Goal: Task Accomplishment & Management: Complete application form

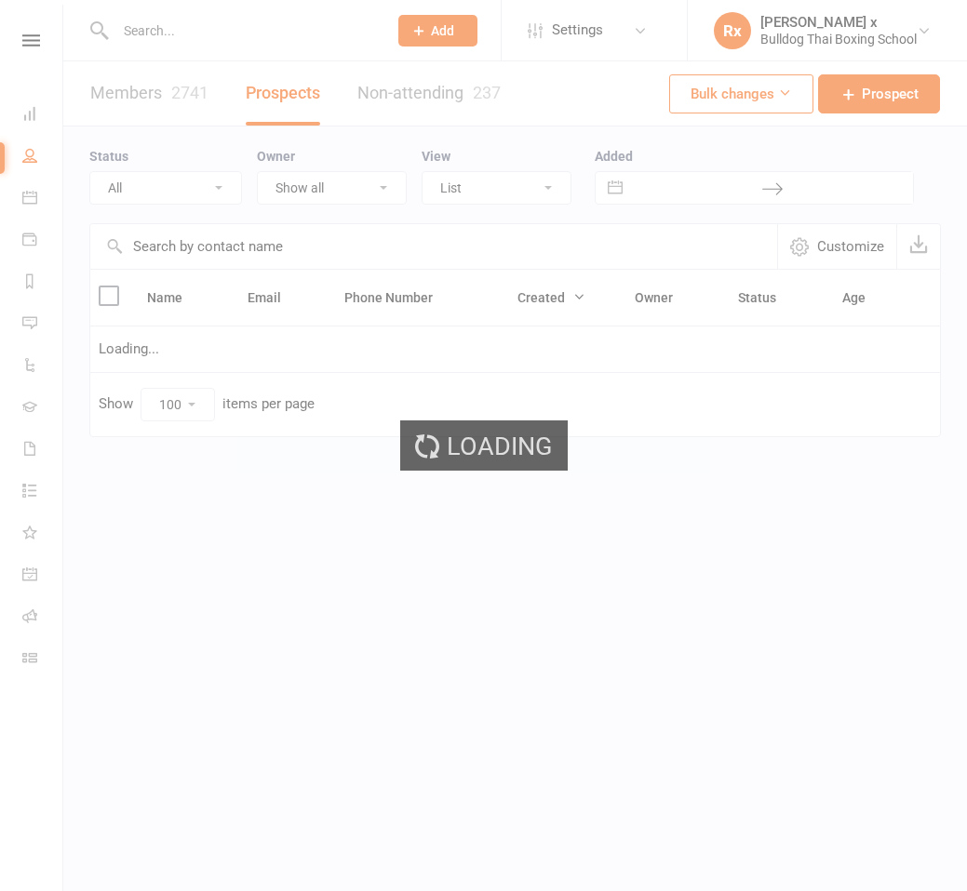
select select "100"
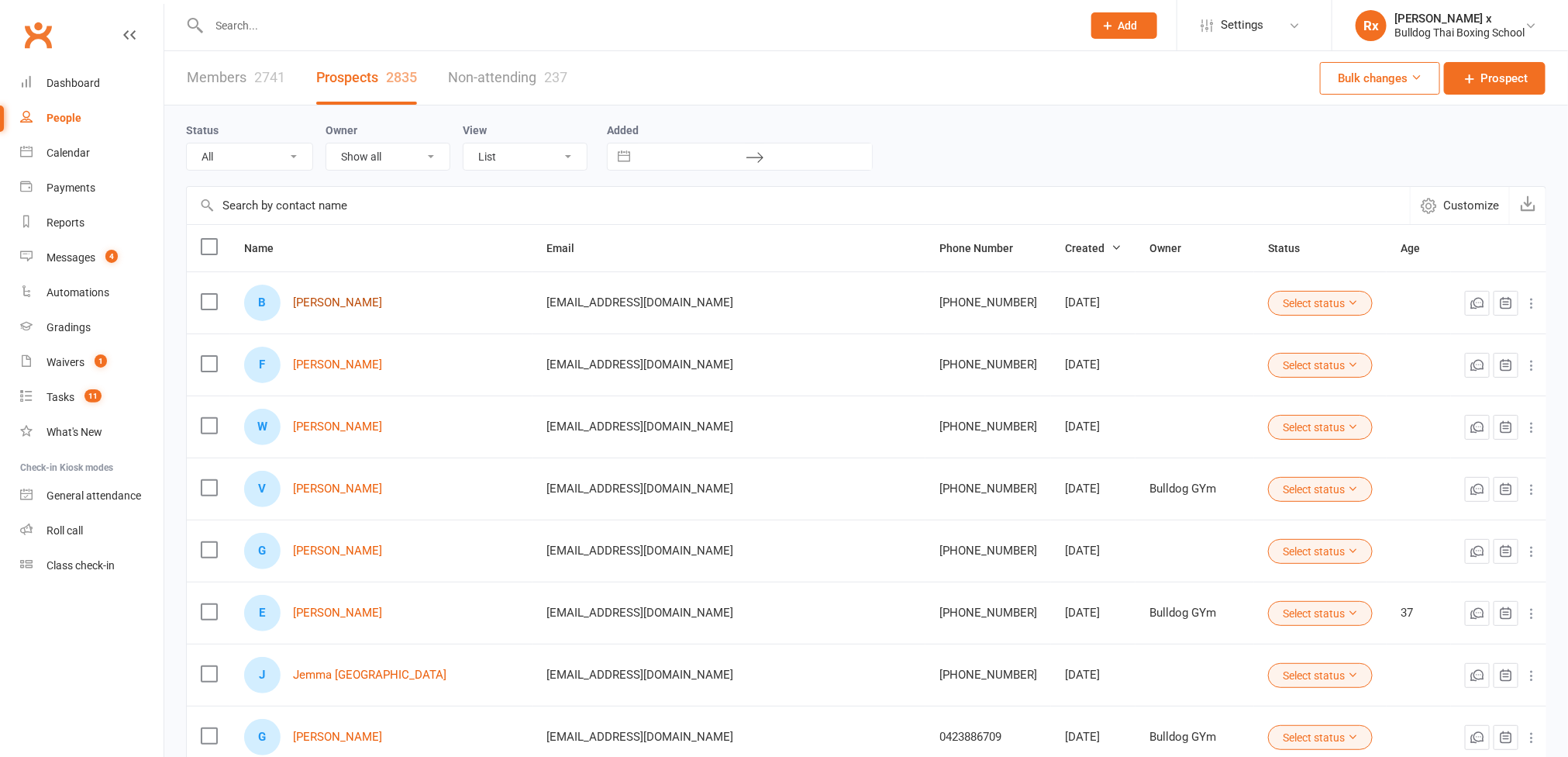
click at [342, 303] on link "[PERSON_NAME]" at bounding box center [337, 303] width 89 height 13
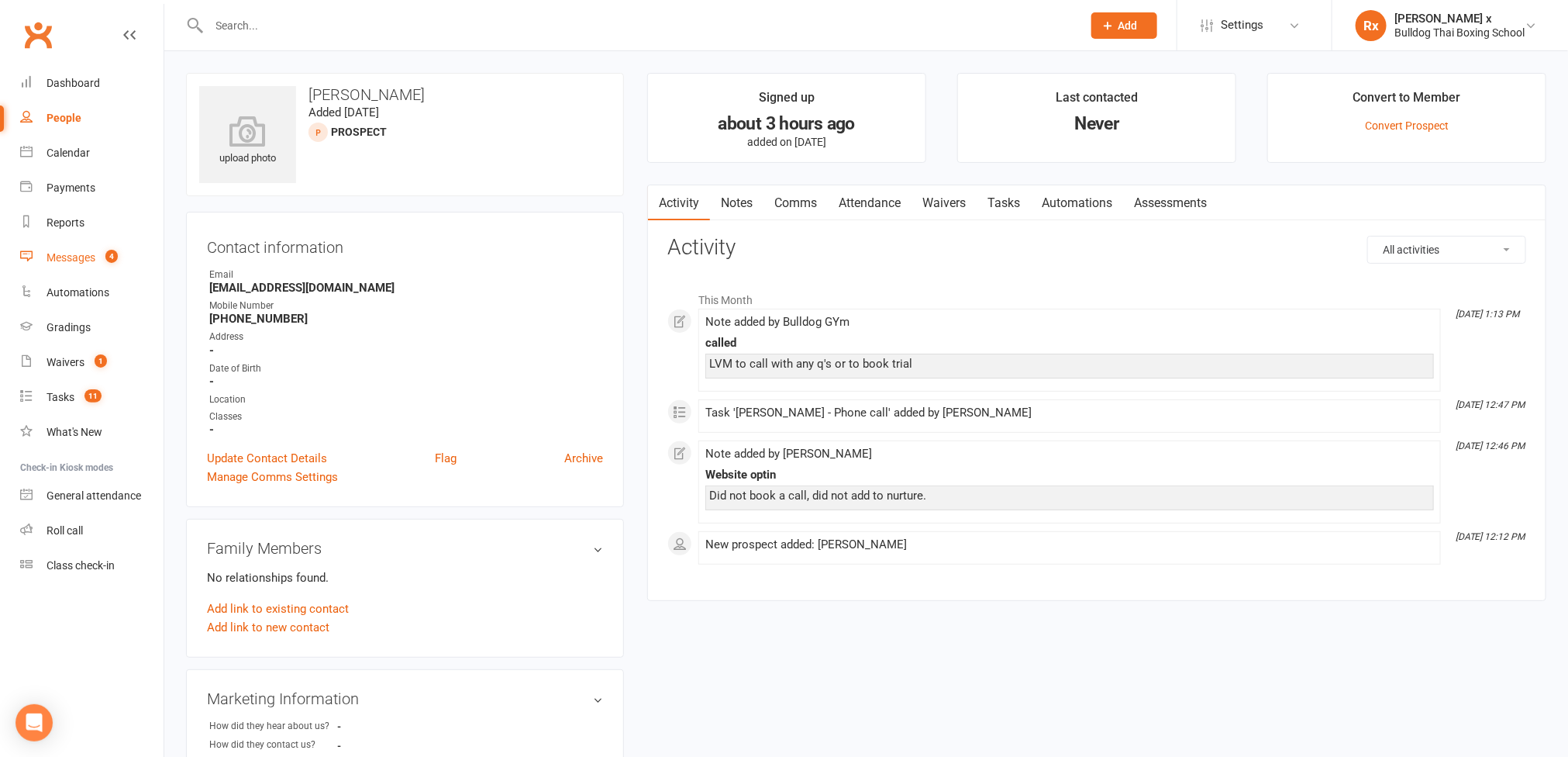
click at [72, 266] on link "Messages 4" at bounding box center [92, 258] width 143 height 35
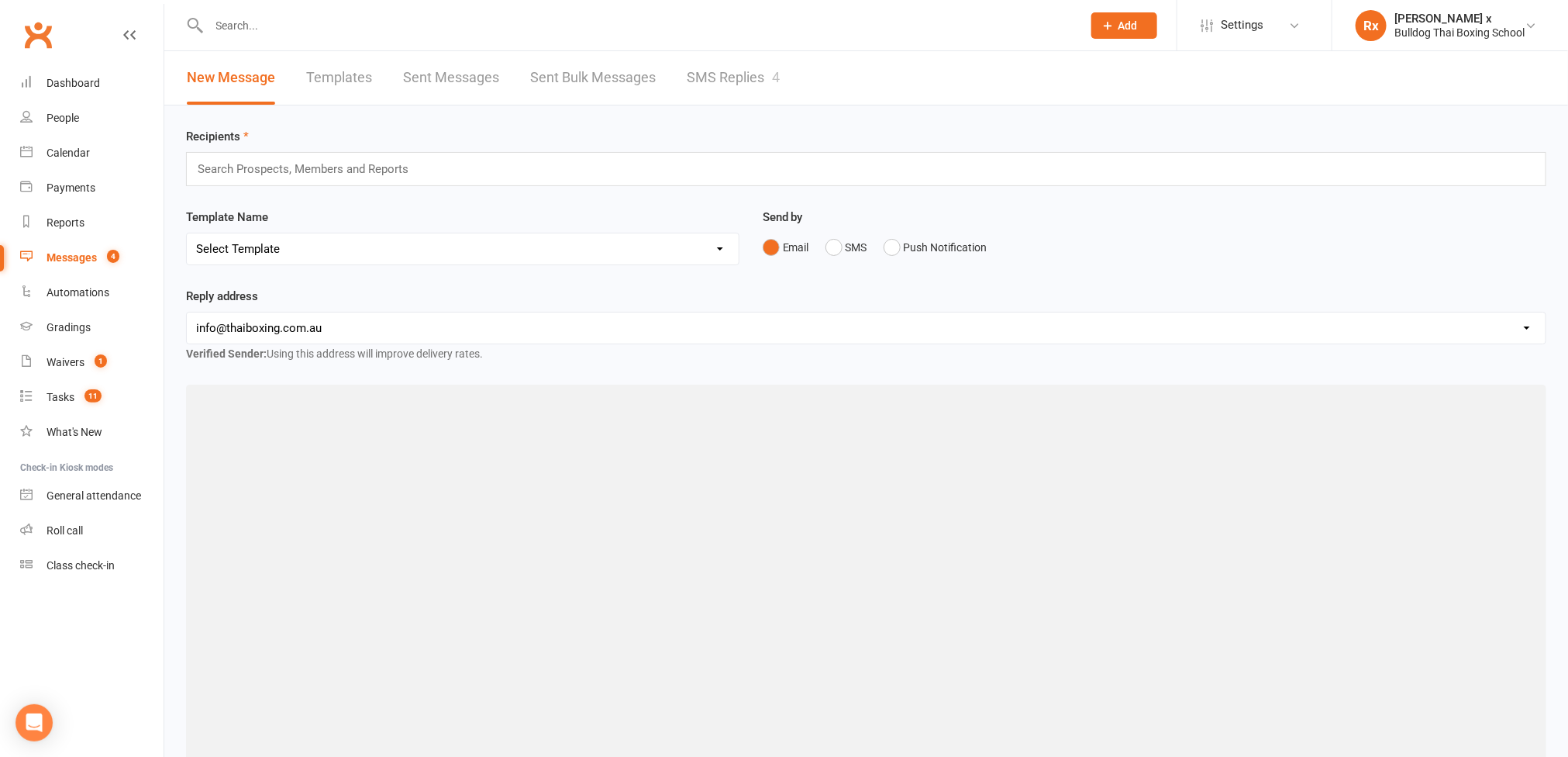
click at [729, 78] on link "SMS Replies 4" at bounding box center [733, 78] width 93 height 53
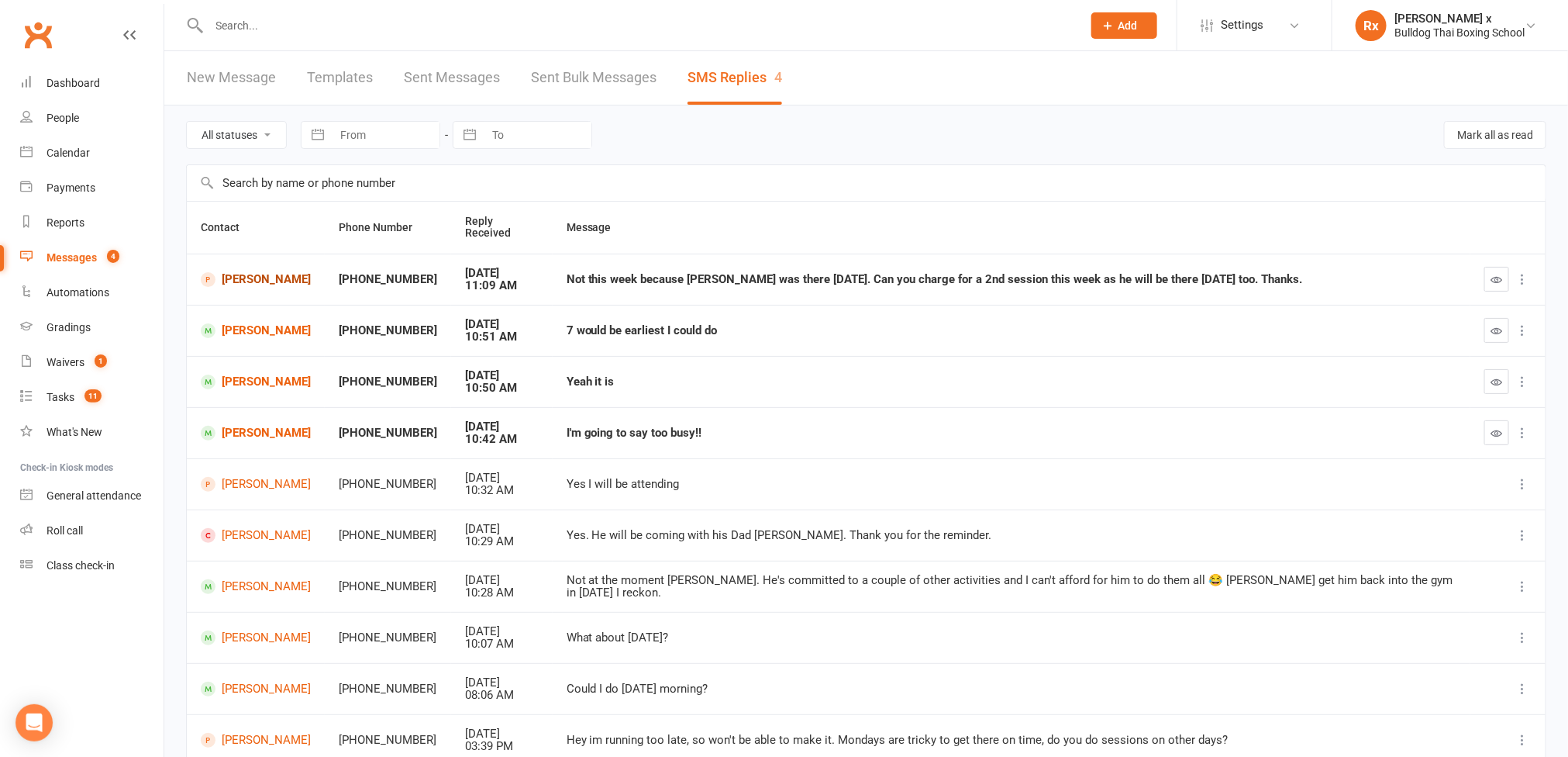
click at [265, 273] on link "[PERSON_NAME]" at bounding box center [256, 280] width 110 height 15
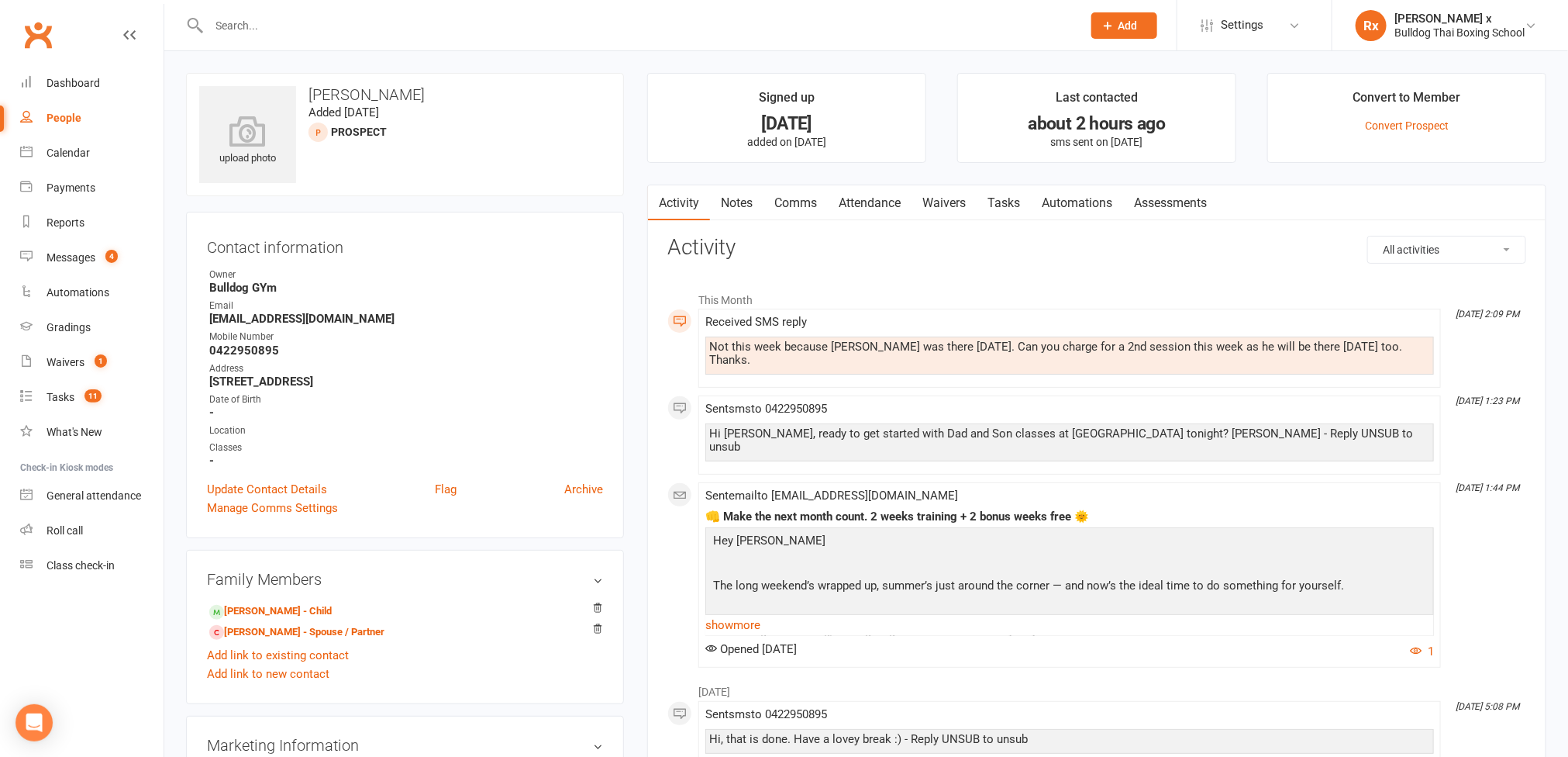
click at [796, 352] on div "Not this week because [PERSON_NAME] was there [DATE]. Can you charge for a 2nd …" at bounding box center [1069, 353] width 721 height 27
click at [796, 350] on div "Not this week because [PERSON_NAME] was there [DATE]. Can you charge for a 2nd …" at bounding box center [1069, 353] width 721 height 27
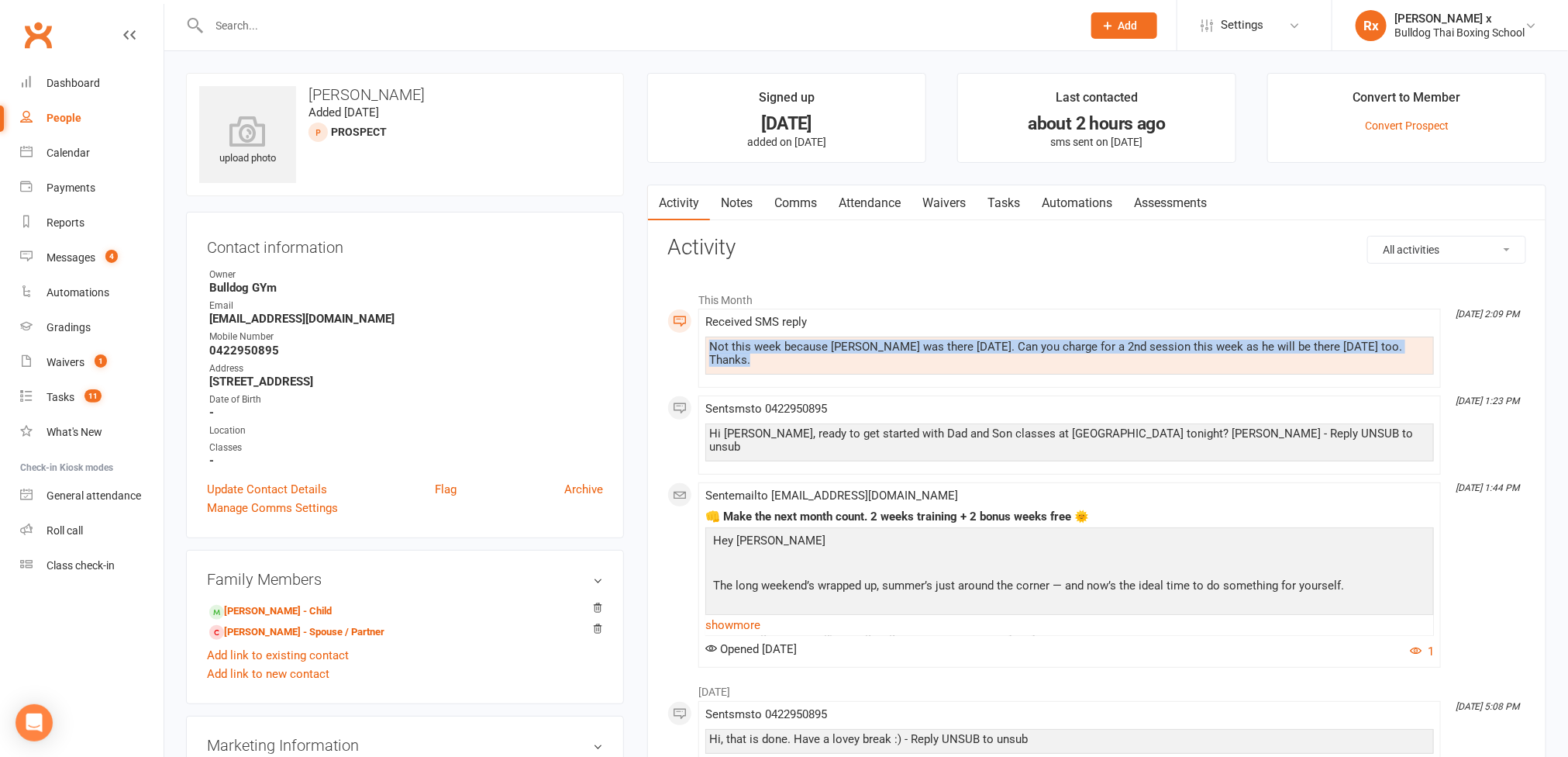
click at [796, 350] on div "Not this week because [PERSON_NAME] was there [DATE]. Can you charge for a 2nd …" at bounding box center [1069, 353] width 721 height 27
copy div "Not this week because [PERSON_NAME] was there [DATE]. Can you charge for a 2nd …"
click at [805, 213] on link "Tasks" at bounding box center [1003, 203] width 54 height 36
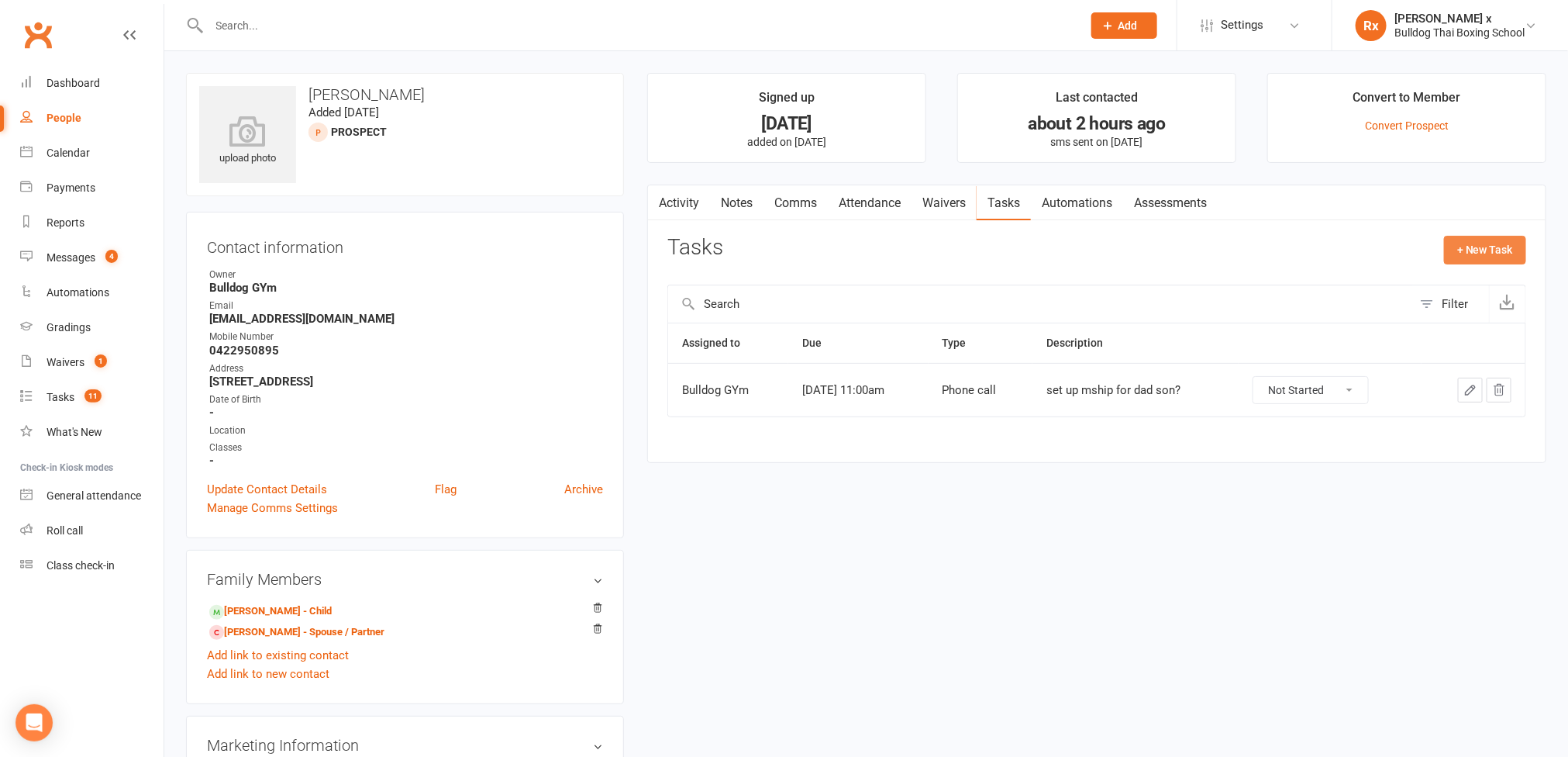
click at [805, 257] on button "+ New Task" at bounding box center [1485, 249] width 82 height 28
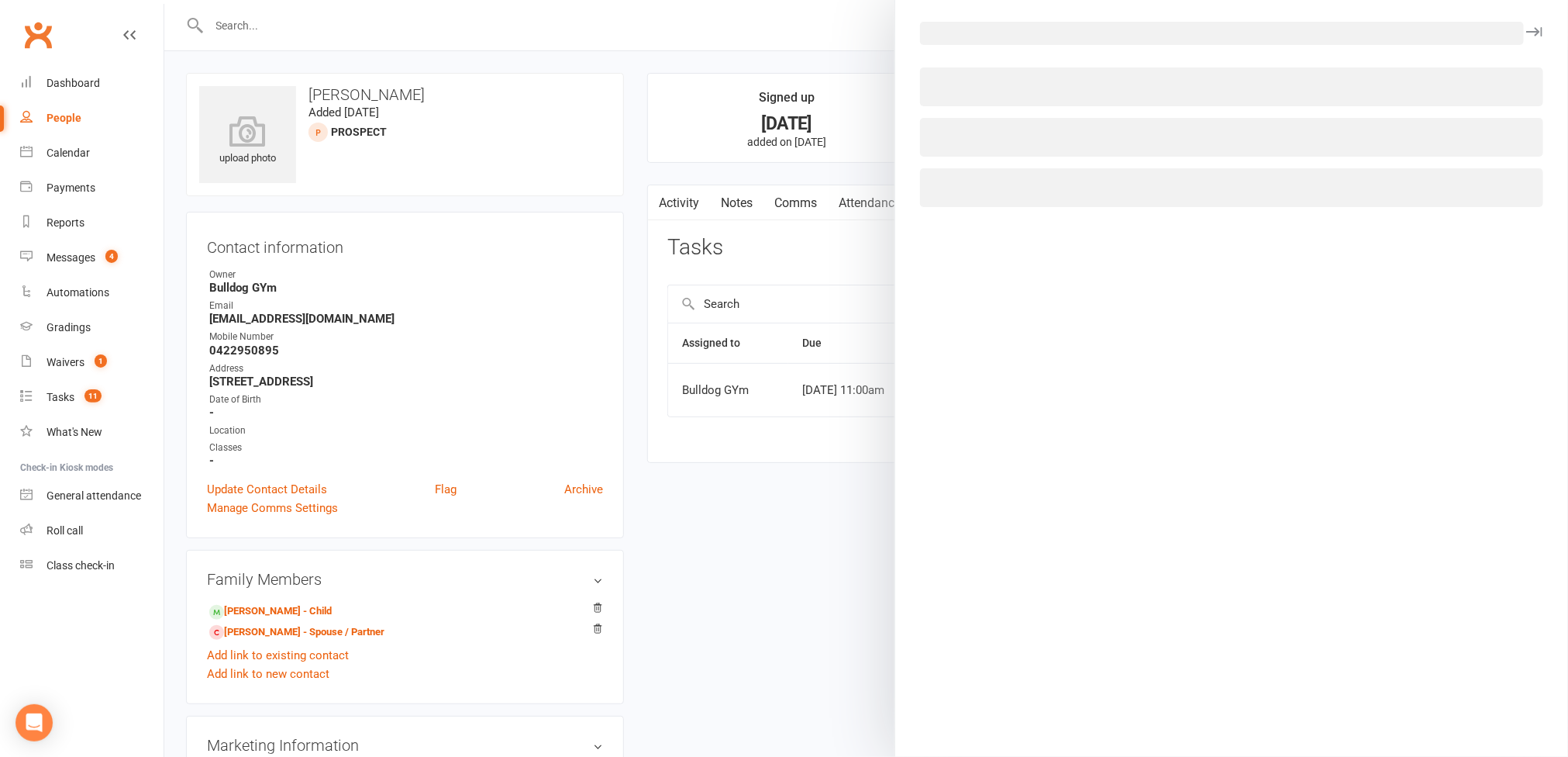
select select "45795"
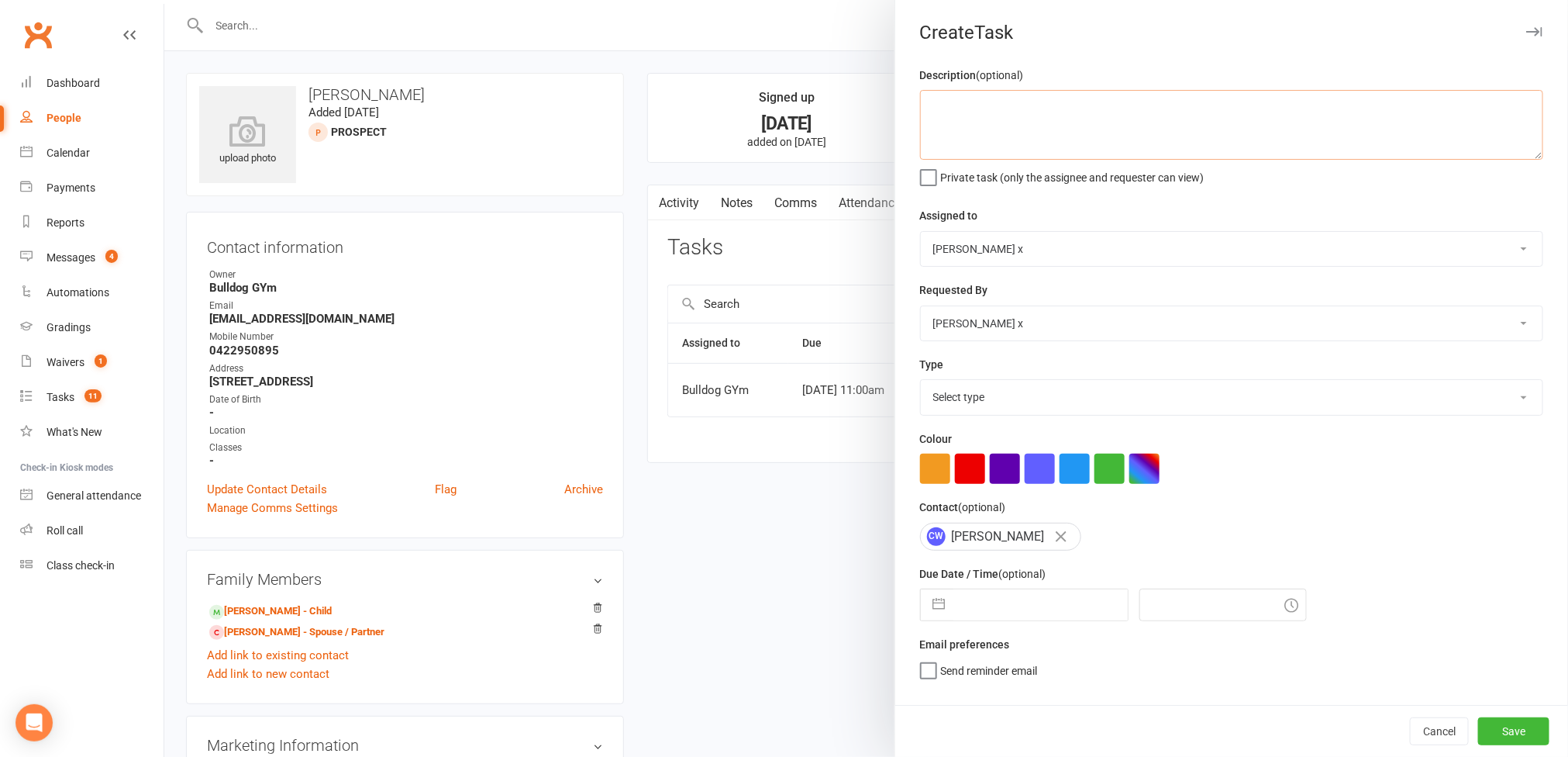
click at [805, 117] on textarea at bounding box center [1231, 125] width 623 height 70
paste textarea "Not this week because [PERSON_NAME] was there [DATE]. Can you charge for a 2nd …"
type textarea "Message: "Not this week because [PERSON_NAME] was there [DATE]. Can you charge …"
click at [805, 252] on select "Bulldog GYm [PERSON_NAME] O'[PERSON_NAME] x [PERSON_NAME] [PERSON_NAME] [PERSON…" at bounding box center [1231, 248] width 622 height 34
select select "12940"
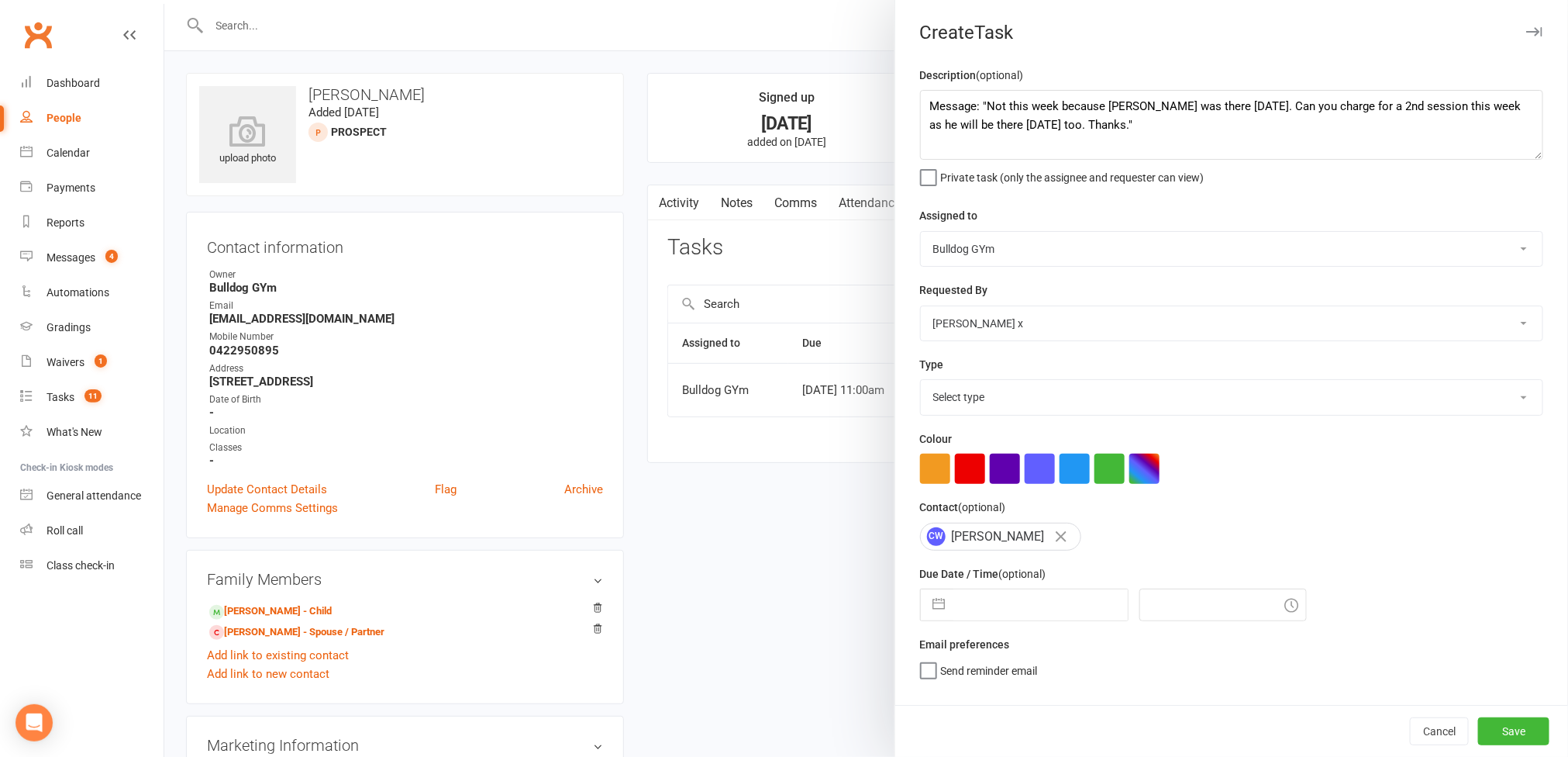
click at [805, 233] on select "Bulldog GYm [PERSON_NAME] O'[PERSON_NAME] x [PERSON_NAME] [PERSON_NAME] [PERSON…" at bounding box center [1231, 248] width 622 height 34
click at [805, 399] on select "Select type Action E-mail Meeting Phone call Text Add new task type" at bounding box center [1231, 397] width 622 height 34
select select "12049"
click at [805, 384] on select "Select type Action E-mail Meeting Phone call Text Add new task type" at bounding box center [1231, 397] width 622 height 34
select select "8"
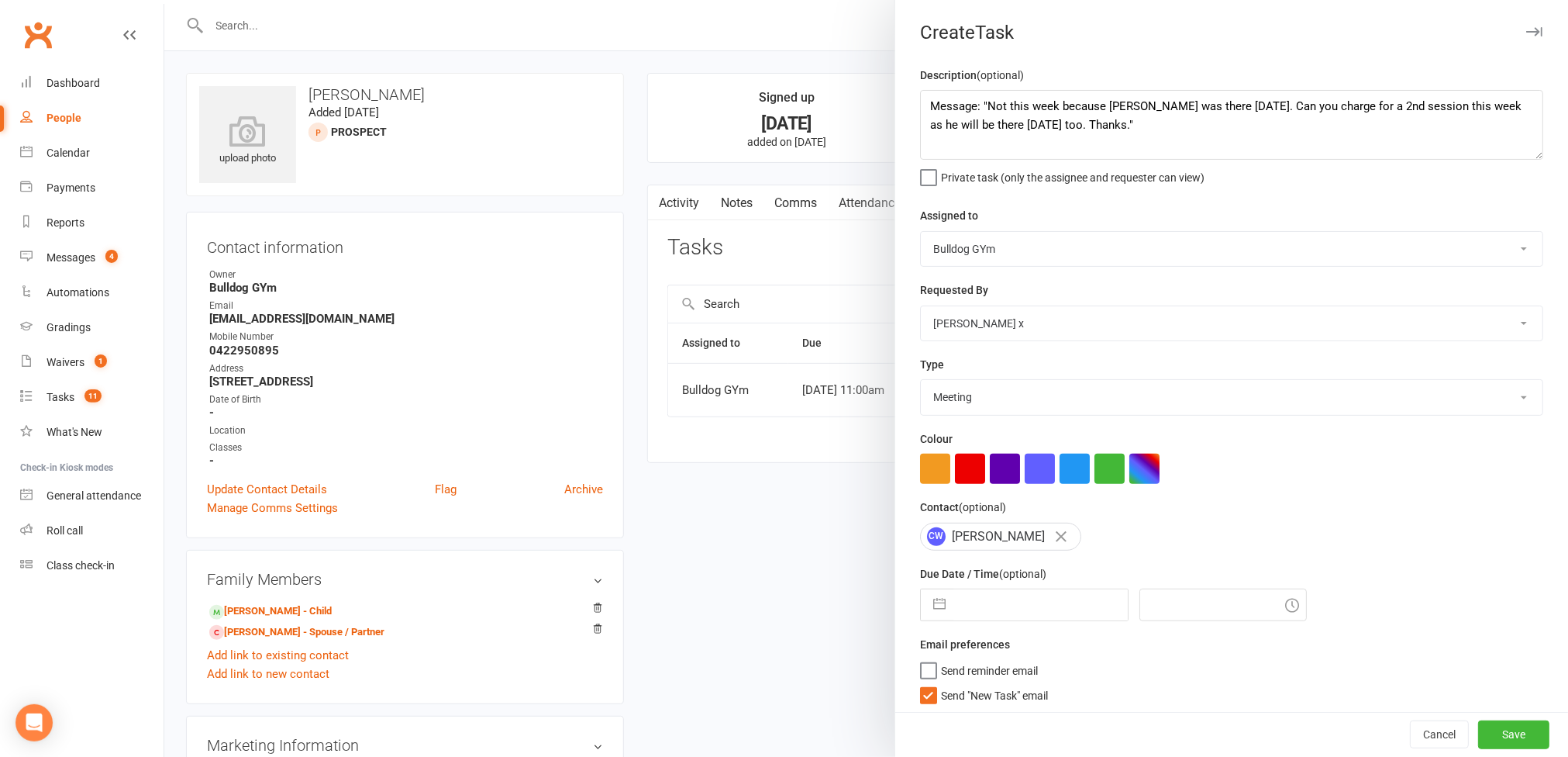
select select "2025"
select select "9"
select select "2025"
select select "10"
select select "2025"
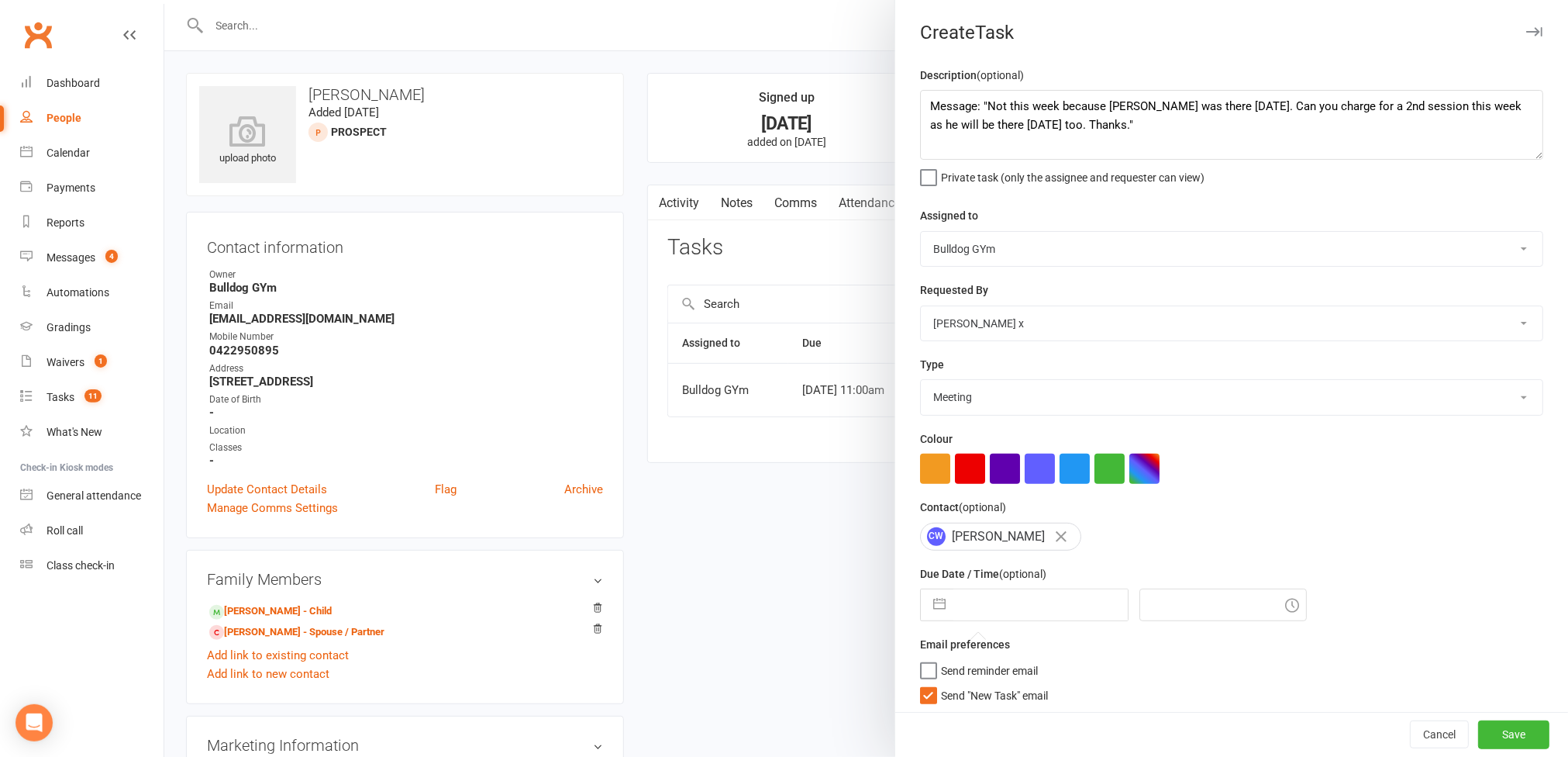
click at [805, 607] on input "text" at bounding box center [1040, 604] width 174 height 31
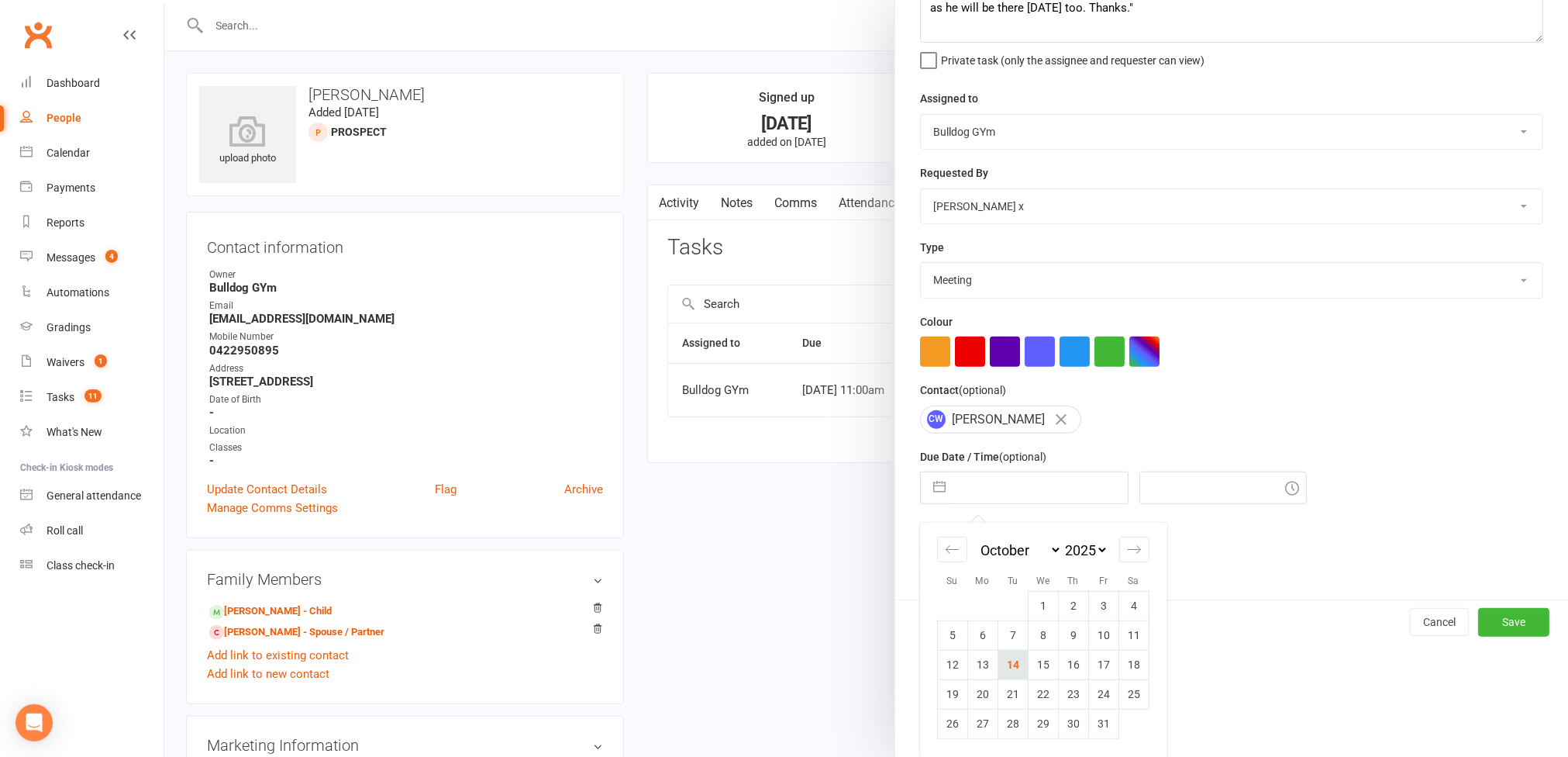
click at [805, 662] on td "14" at bounding box center [1012, 664] width 30 height 29
type input "[DATE]"
type input "12:15pm"
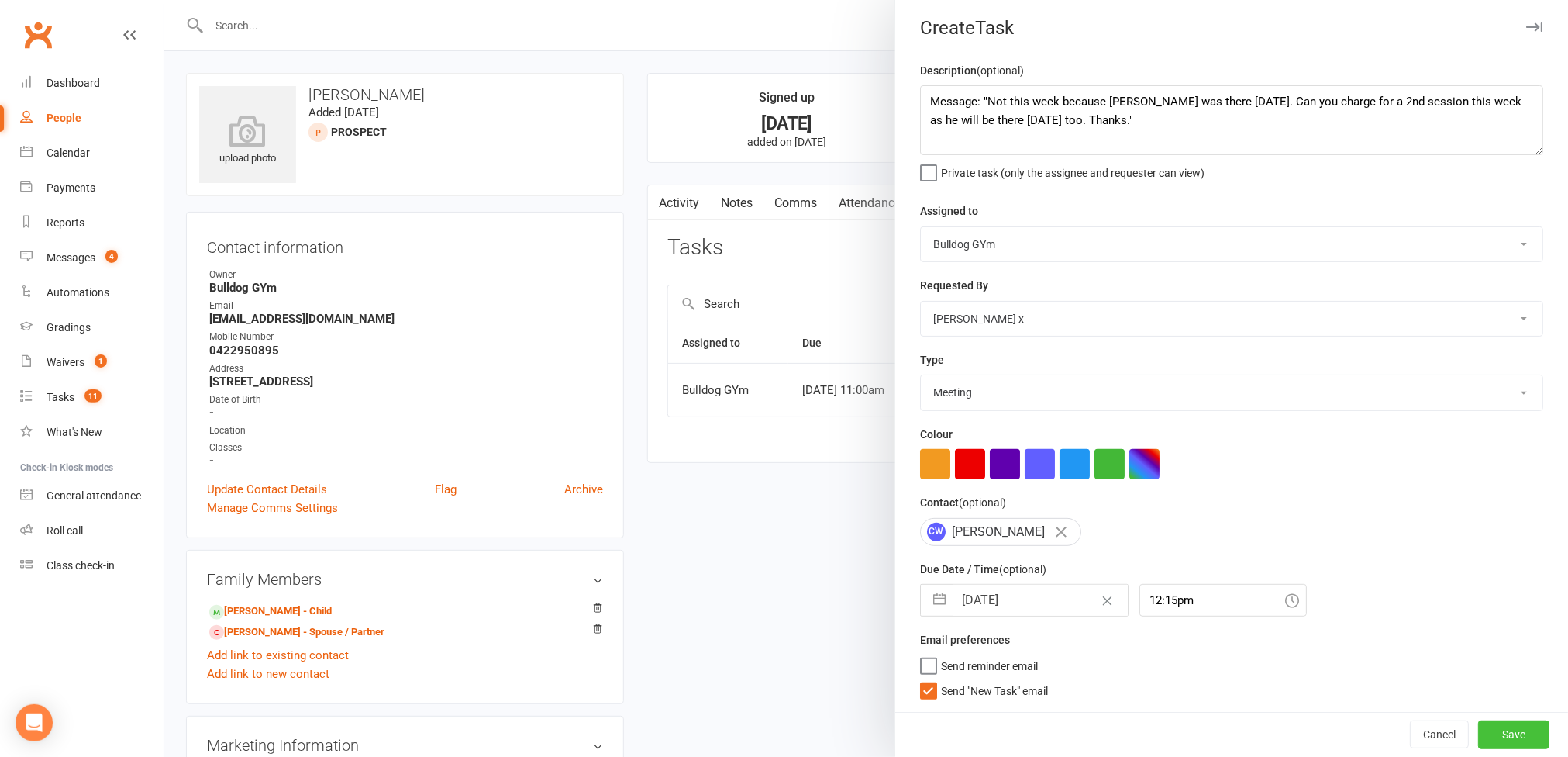
drag, startPoint x: 1459, startPoint y: 727, endPoint x: 1306, endPoint y: 710, distance: 153.9
click at [805, 729] on button "Save" at bounding box center [1514, 734] width 72 height 28
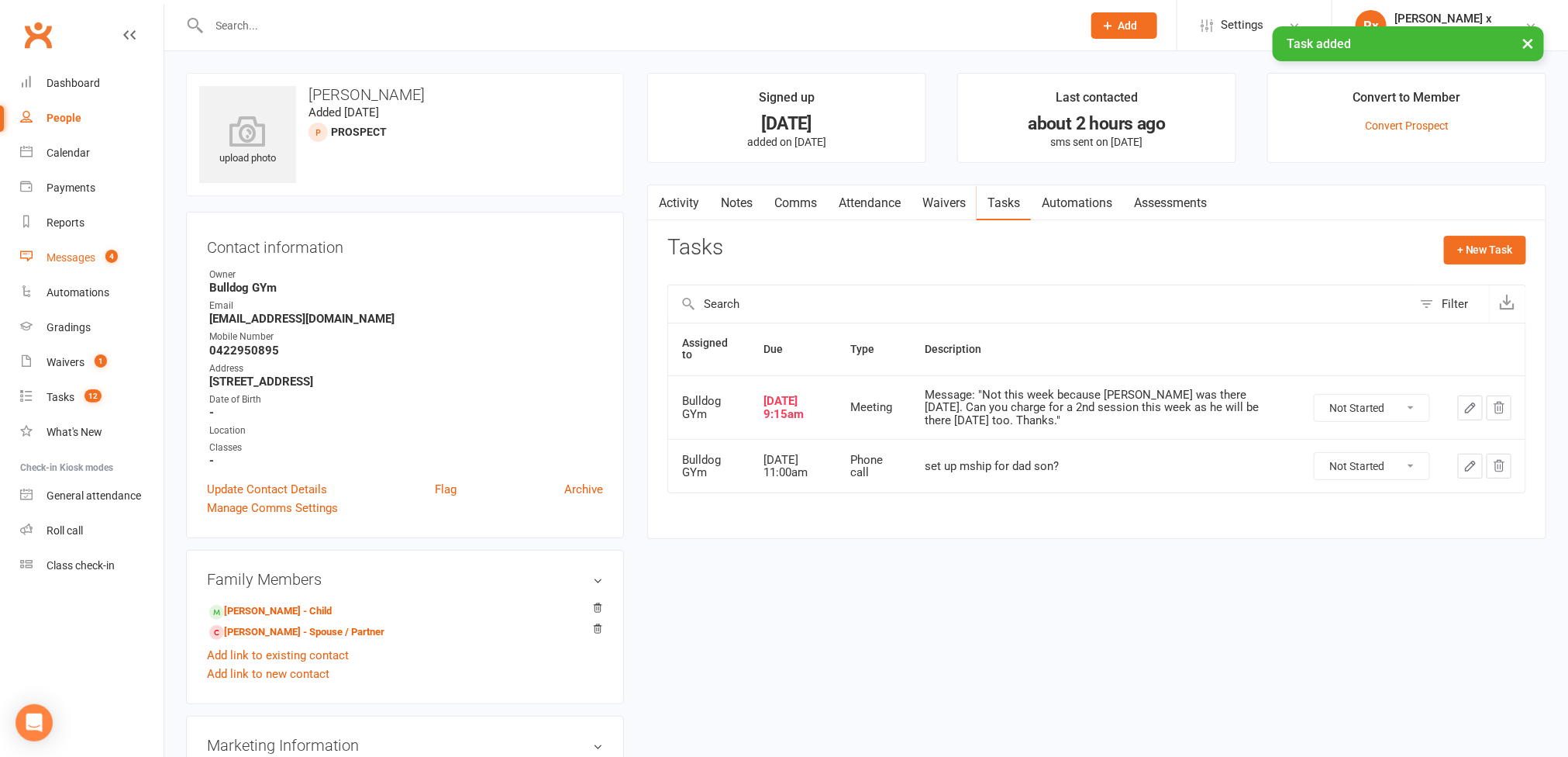
click at [80, 249] on link "Messages 4" at bounding box center [92, 258] width 143 height 35
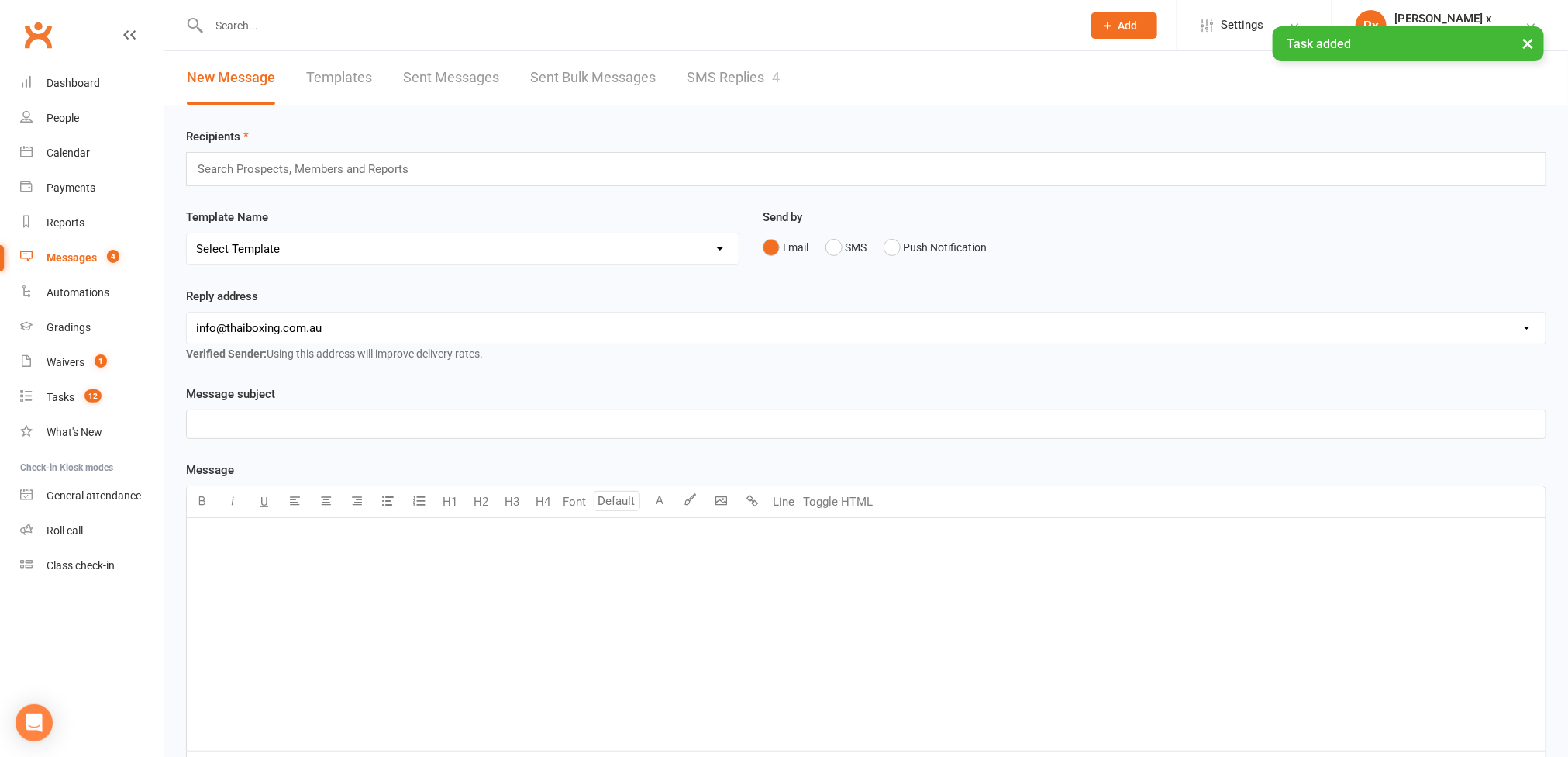
click at [768, 78] on link "SMS Replies 4" at bounding box center [733, 78] width 93 height 53
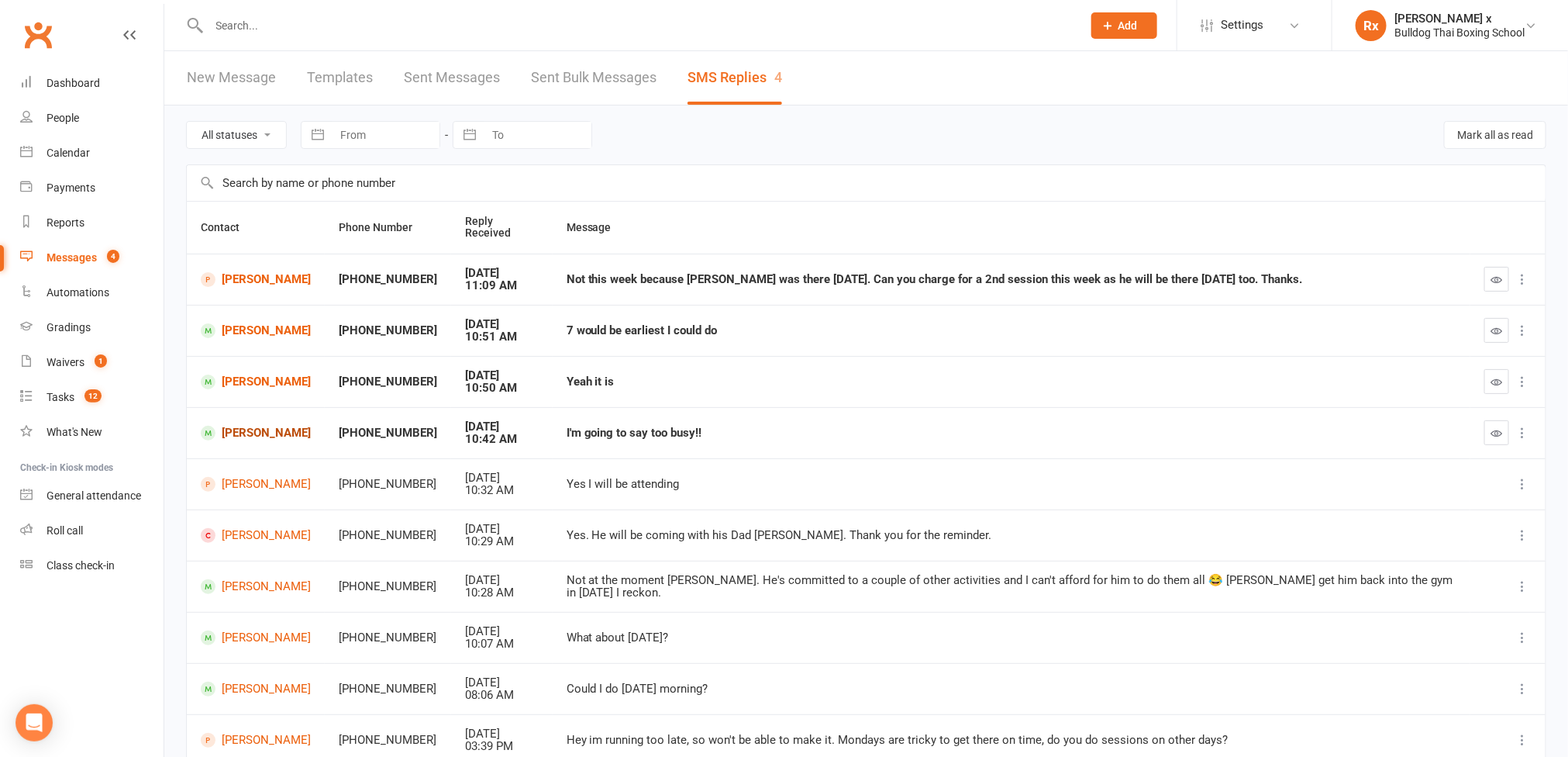
click at [252, 426] on link "[PERSON_NAME]" at bounding box center [256, 434] width 110 height 15
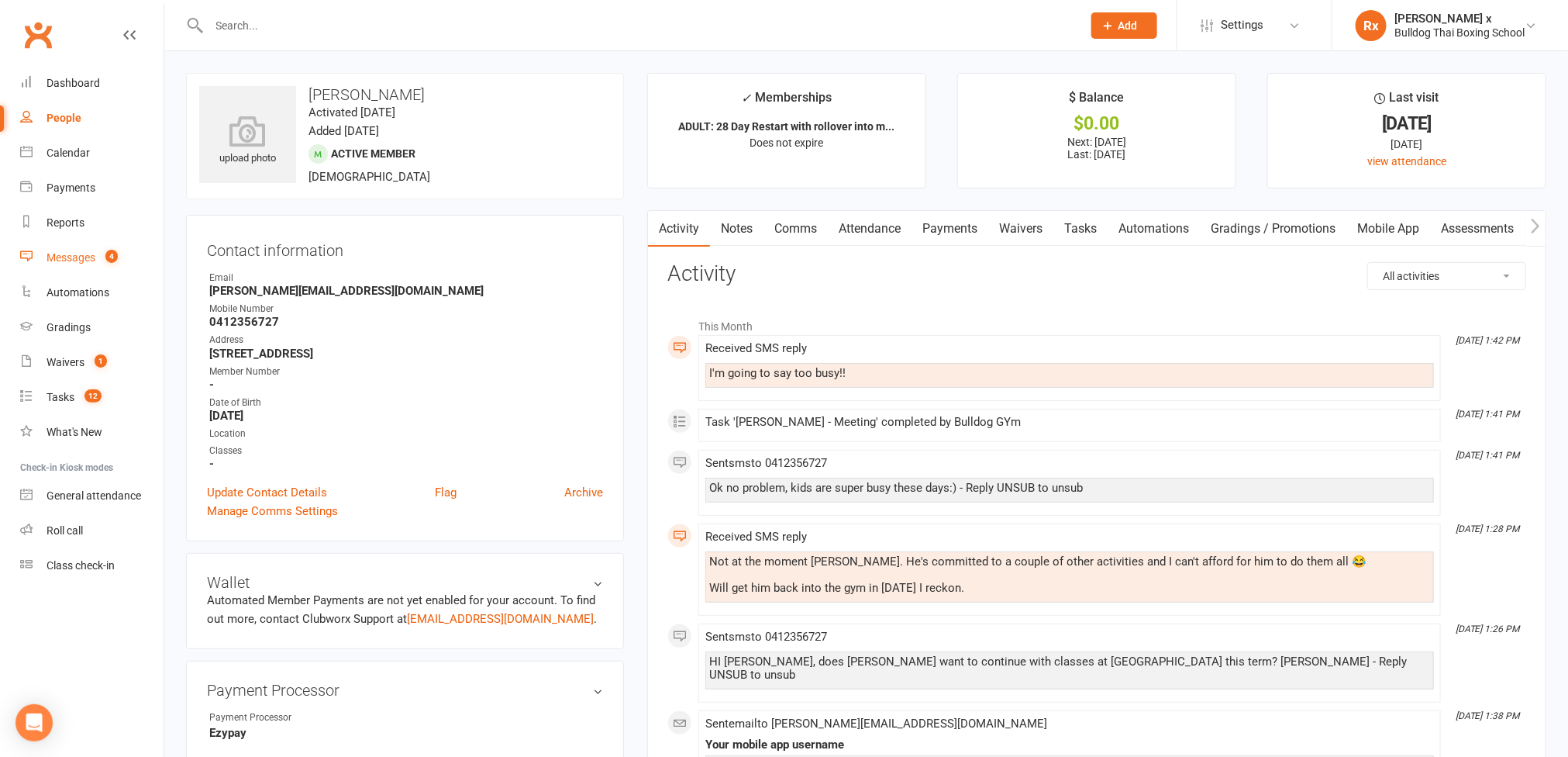
click at [77, 262] on div "Messages" at bounding box center [71, 257] width 49 height 13
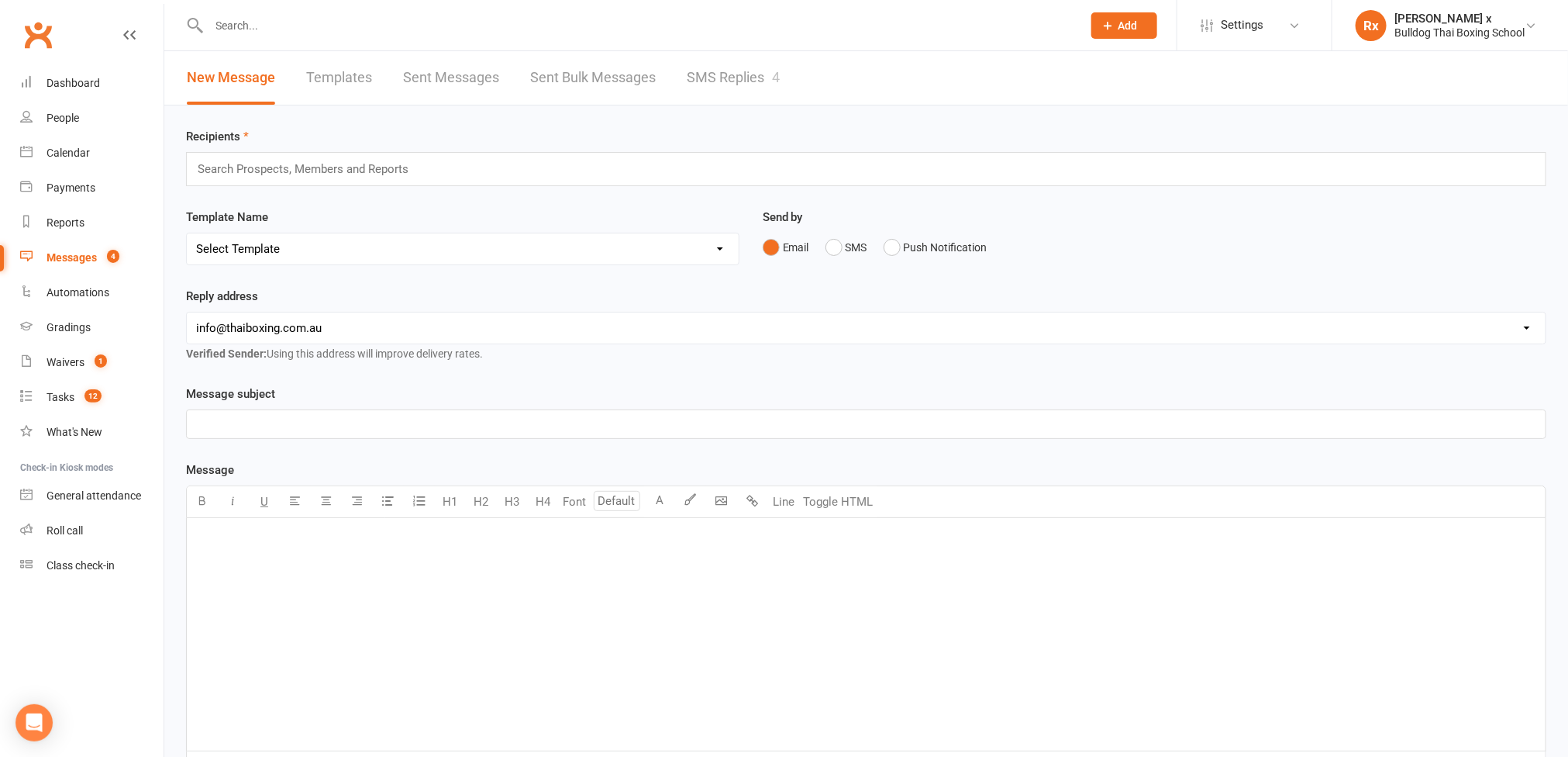
click at [749, 75] on link "SMS Replies 4" at bounding box center [733, 78] width 93 height 53
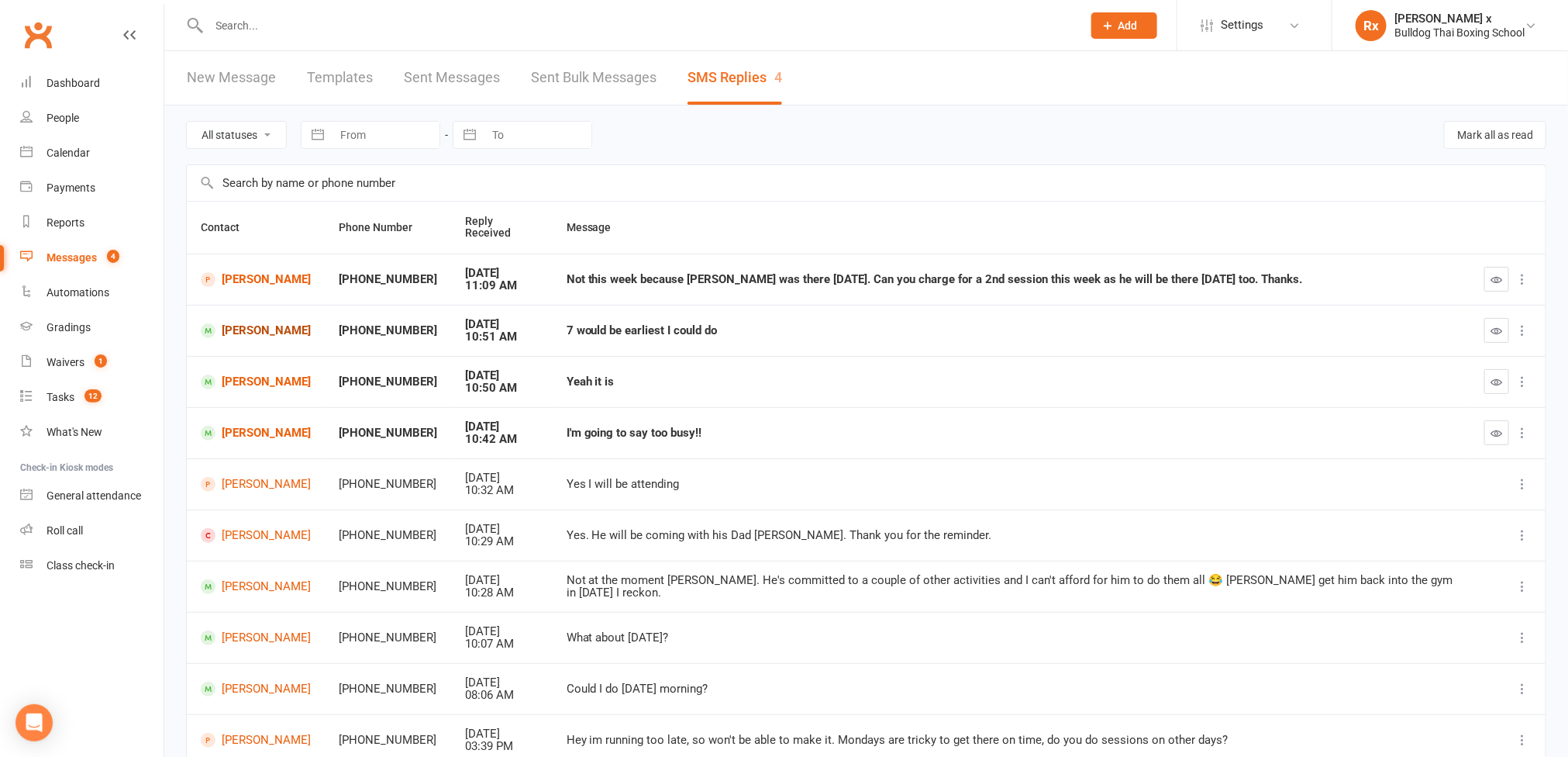
click at [300, 323] on link "[PERSON_NAME]" at bounding box center [256, 331] width 110 height 15
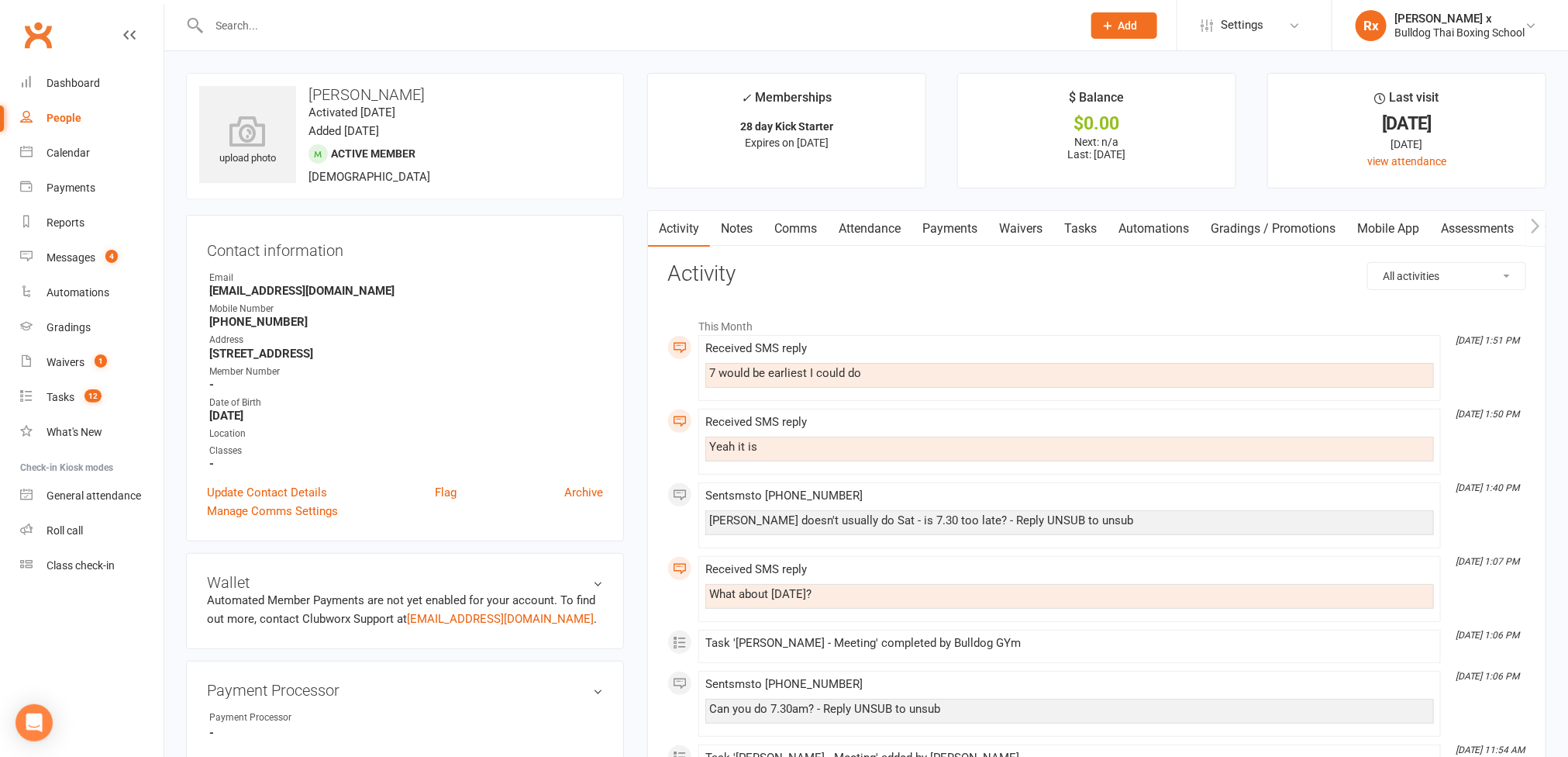
click at [802, 373] on div "7 would be earliest I could do" at bounding box center [1069, 373] width 721 height 13
copy div "7 would be earliest I could do"
click at [805, 239] on link "Tasks" at bounding box center [1080, 228] width 54 height 36
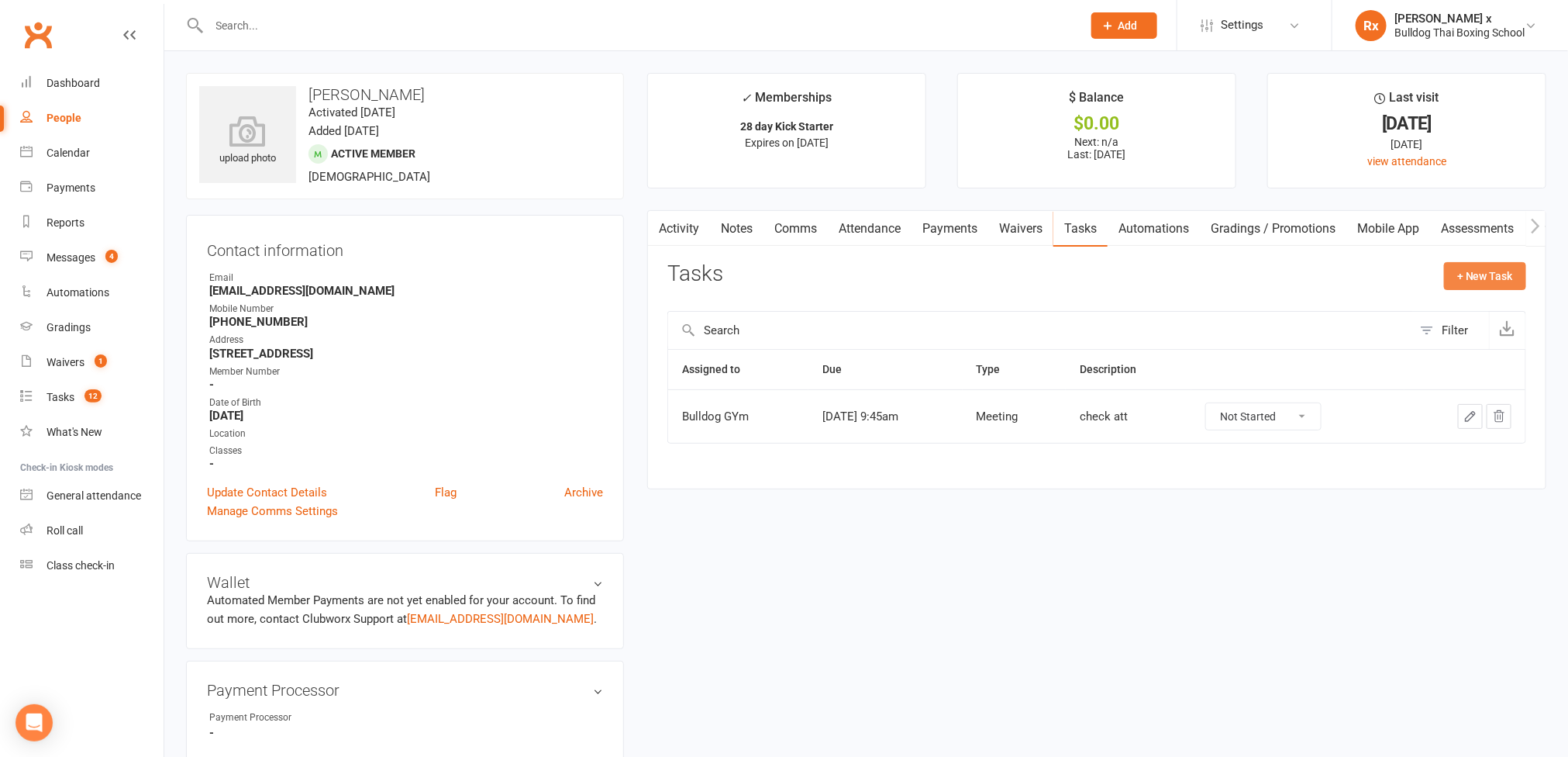
click at [805, 284] on button "+ New Task" at bounding box center [1485, 275] width 82 height 28
select select "45795"
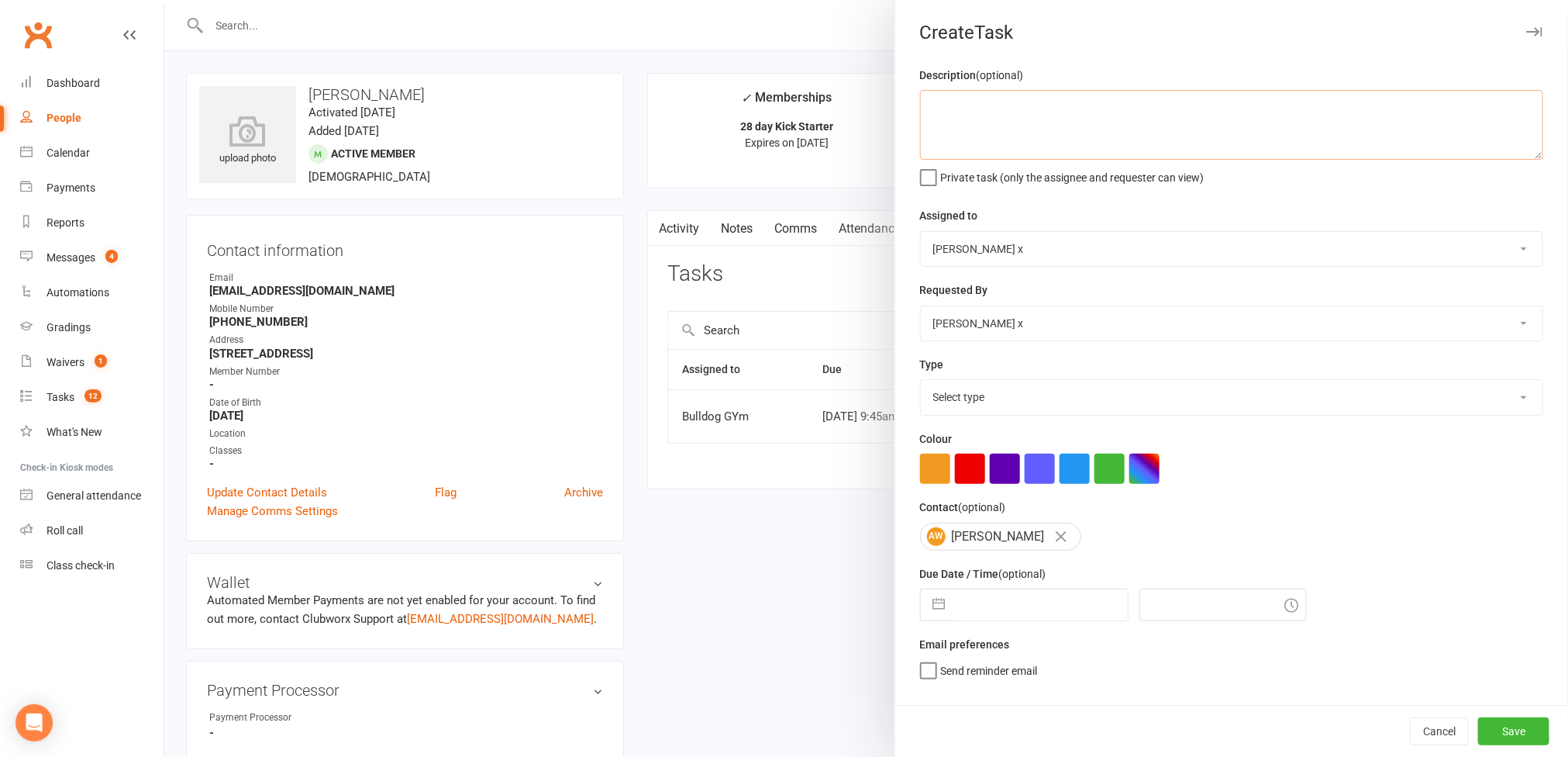
click at [805, 128] on textarea at bounding box center [1231, 125] width 623 height 70
paste textarea "7 would be earliest I could do"
type textarea "Message: "7 would be earliest I could do.""
click at [805, 250] on select "Bulldog GYm [PERSON_NAME] O'[PERSON_NAME] x [PERSON_NAME] [PERSON_NAME] [PERSON…" at bounding box center [1231, 248] width 622 height 34
select select "12940"
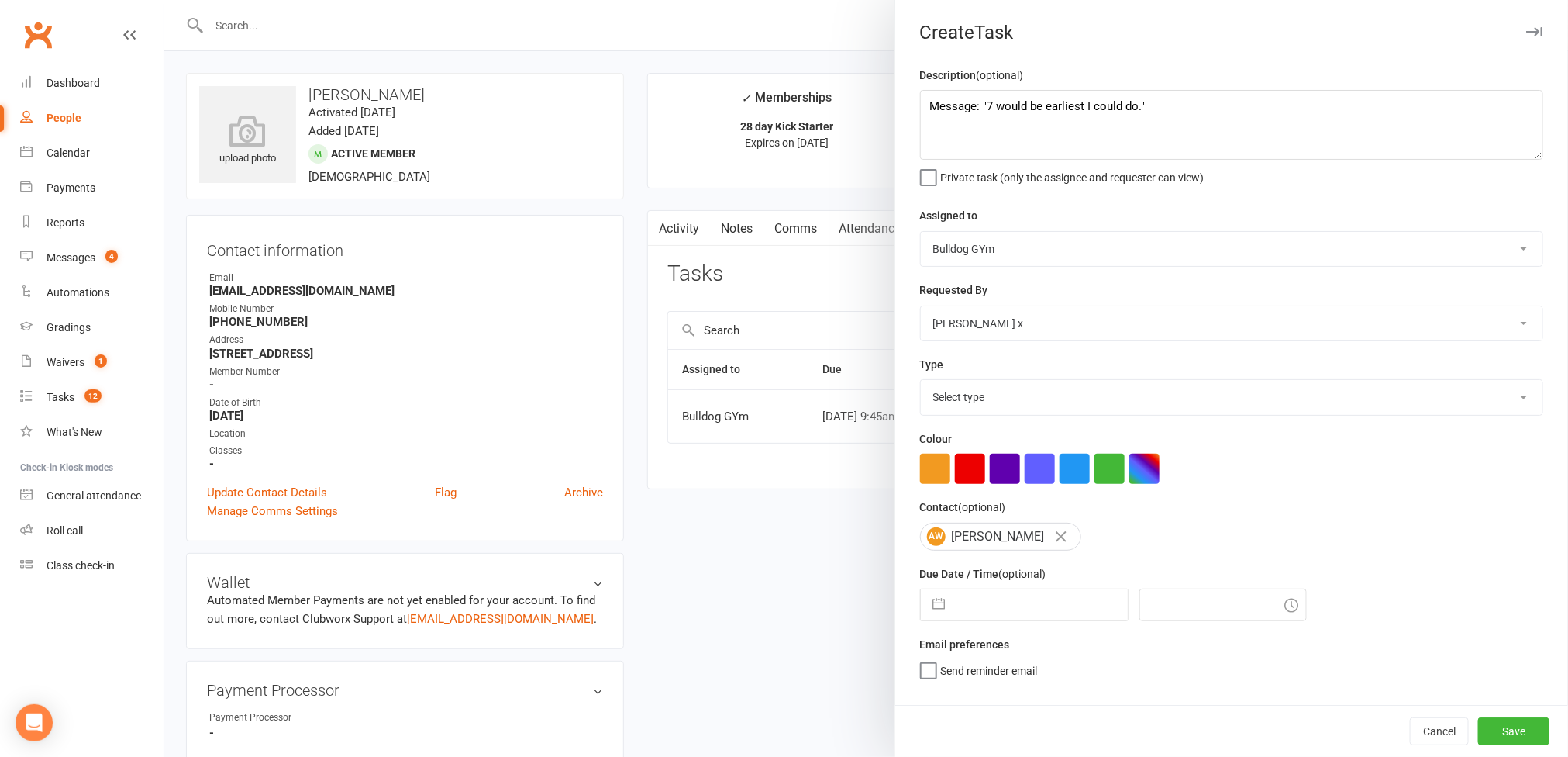
click at [805, 233] on select "Bulldog GYm [PERSON_NAME] O'[PERSON_NAME] x [PERSON_NAME] [PERSON_NAME] [PERSON…" at bounding box center [1231, 248] width 622 height 34
click at [805, 406] on select "Select type Action E-mail Meeting Phone call Text Add new task type" at bounding box center [1231, 397] width 622 height 34
select select "12049"
click at [805, 384] on select "Select type Action E-mail Meeting Phone call Text Add new task type" at bounding box center [1231, 397] width 622 height 34
click at [805, 613] on input "text" at bounding box center [1040, 604] width 174 height 31
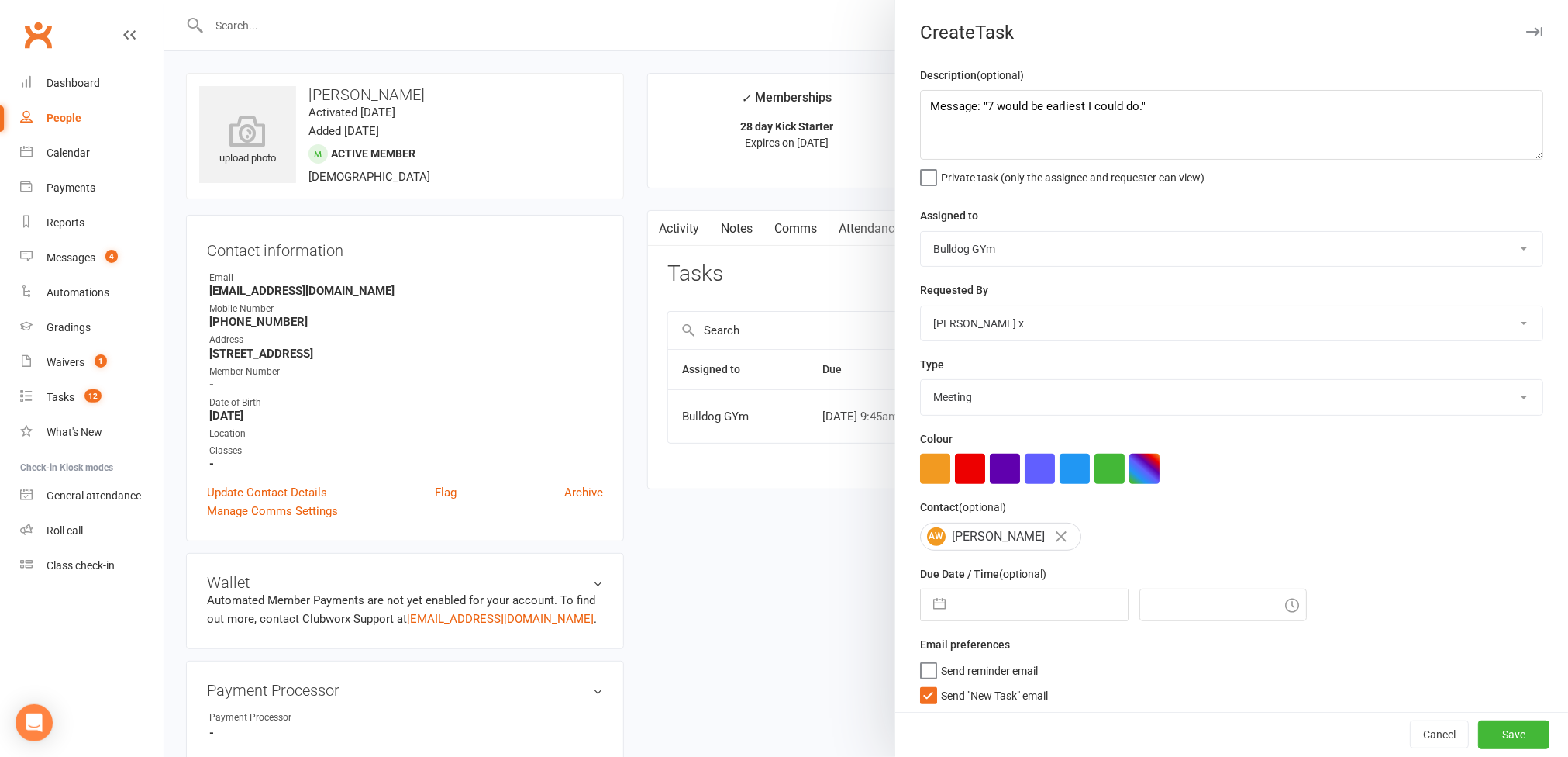
select select "8"
select select "2025"
select select "9"
select select "2025"
select select "10"
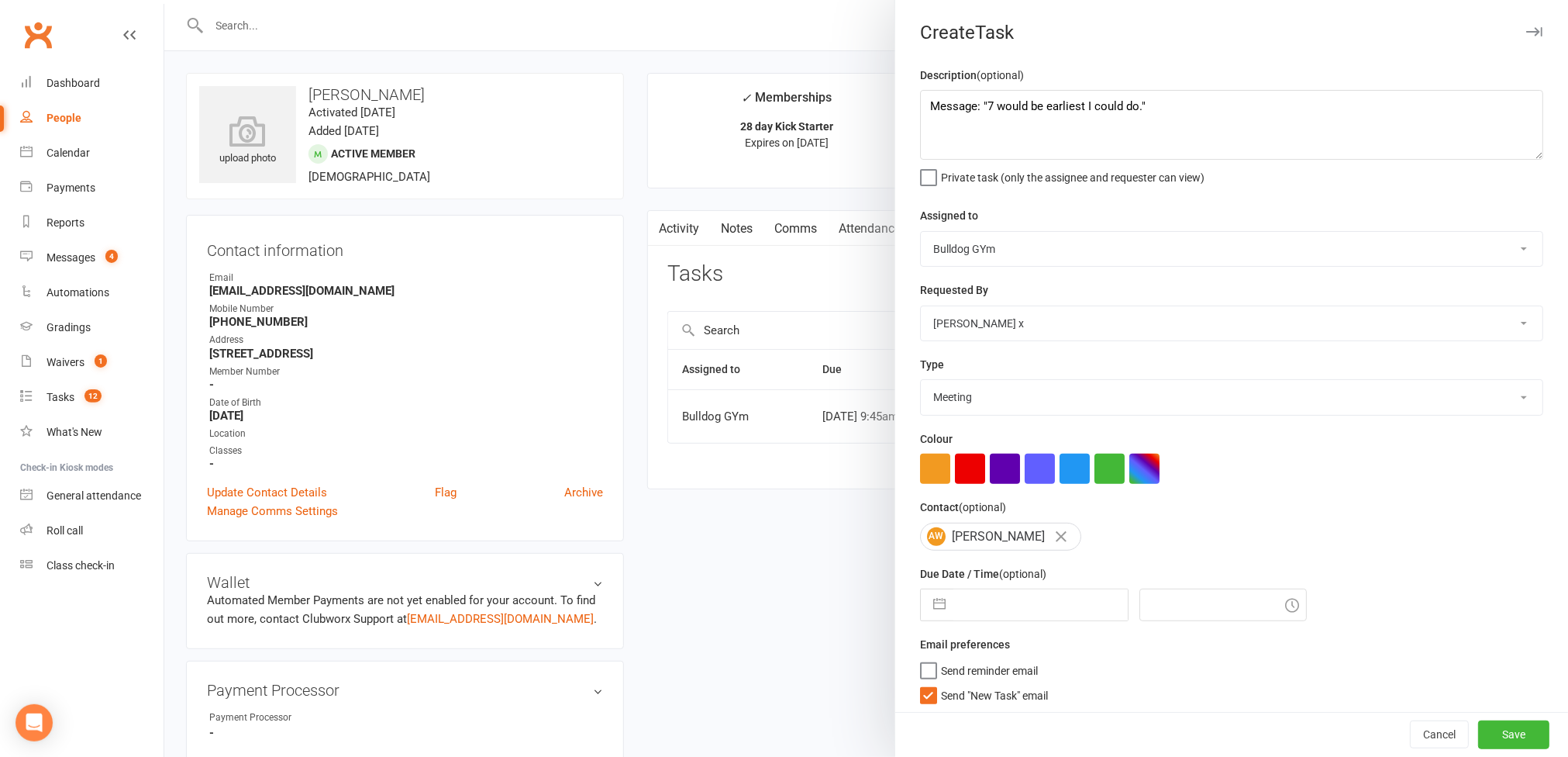
select select "2025"
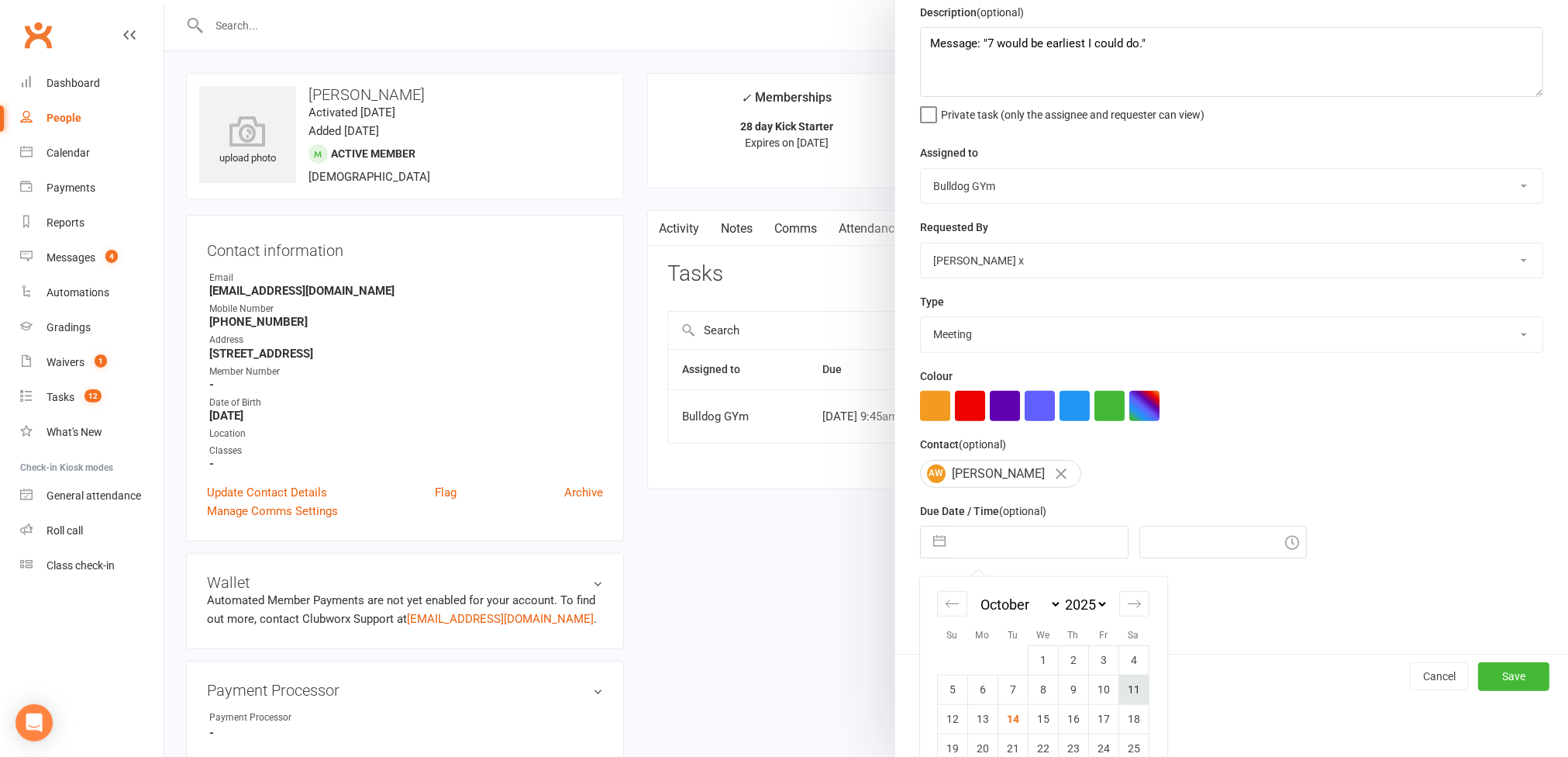
scroll to position [123, 0]
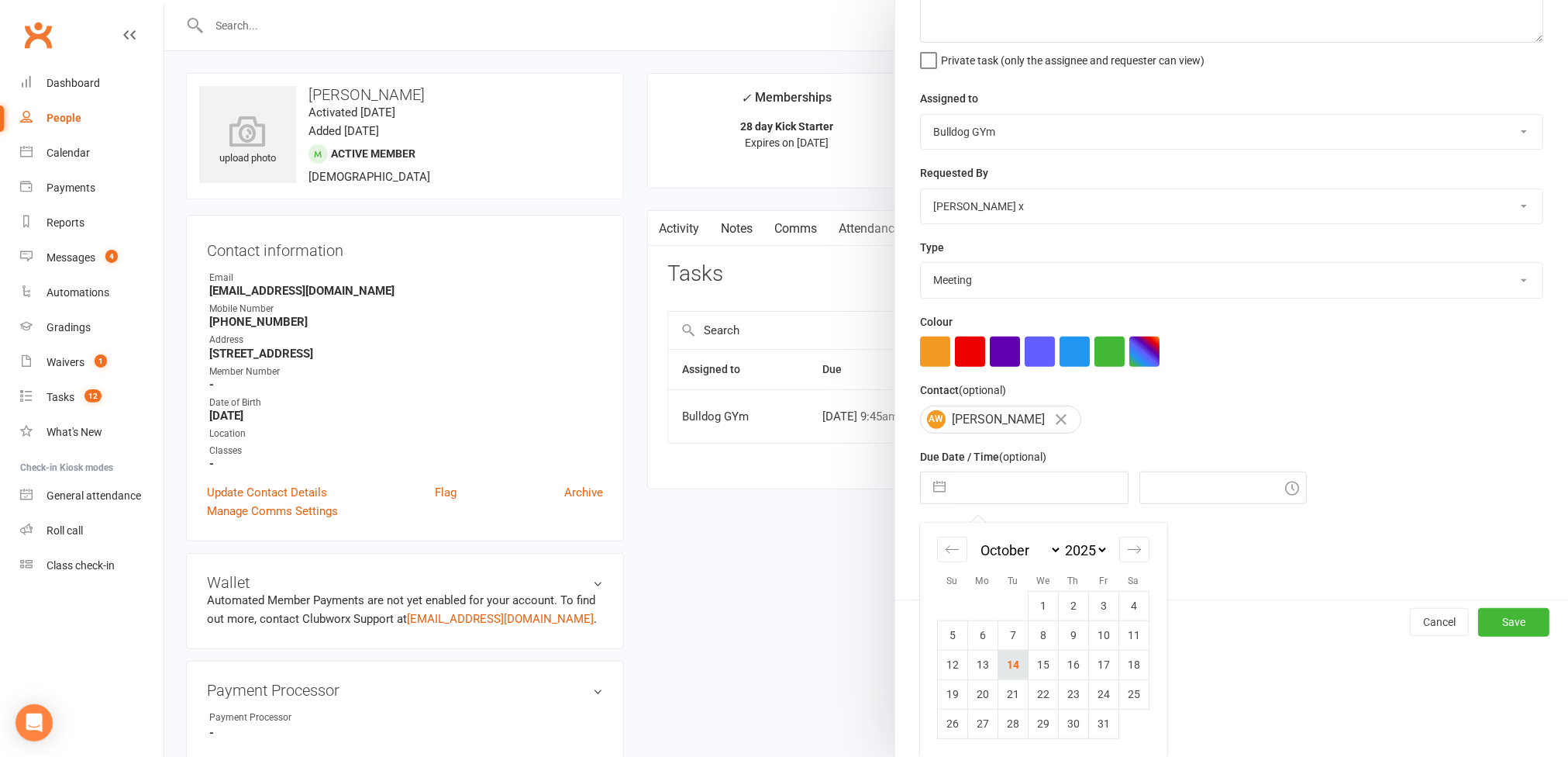
click at [805, 674] on td "14" at bounding box center [1012, 664] width 30 height 29
type input "[DATE]"
type input "12:15pm"
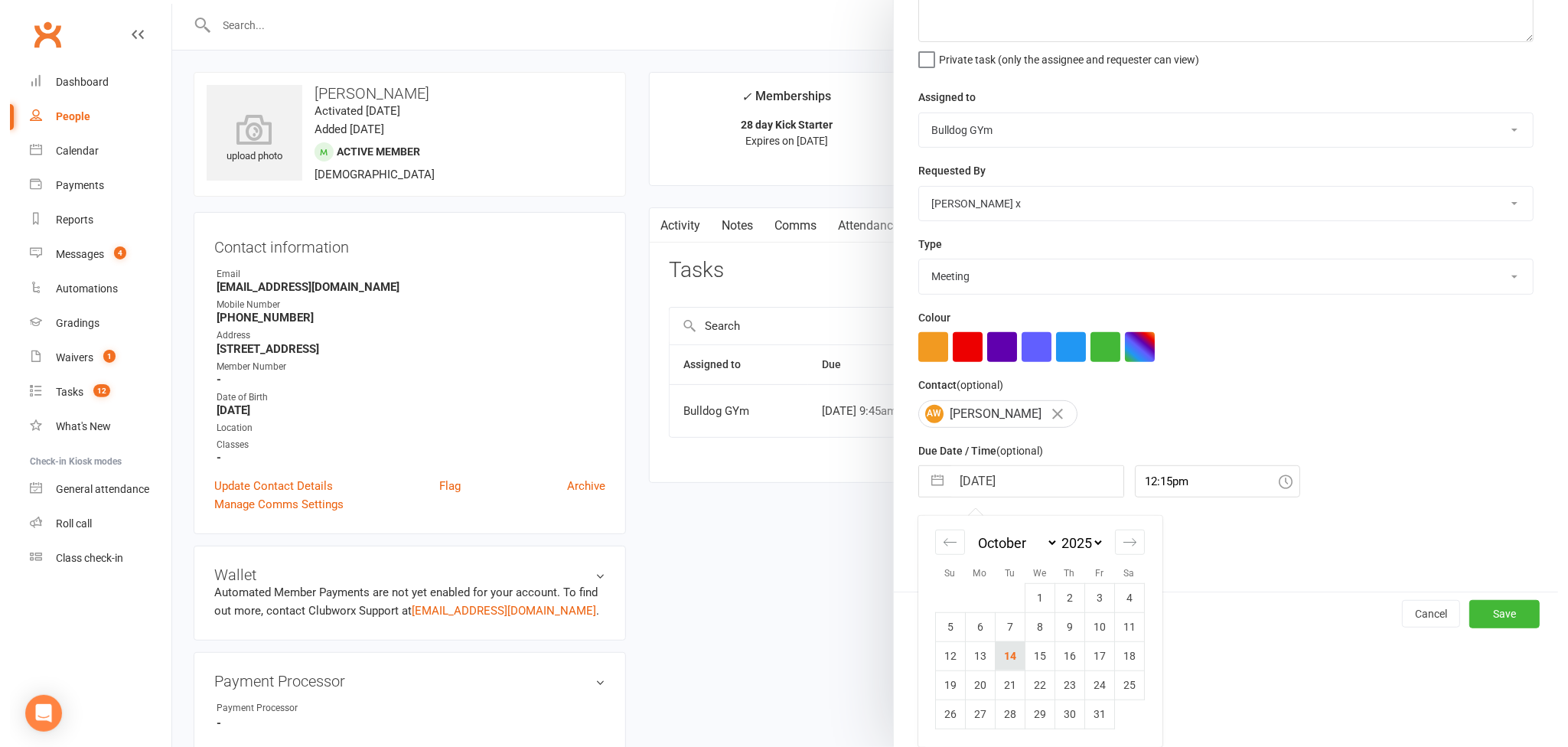
scroll to position [12, 0]
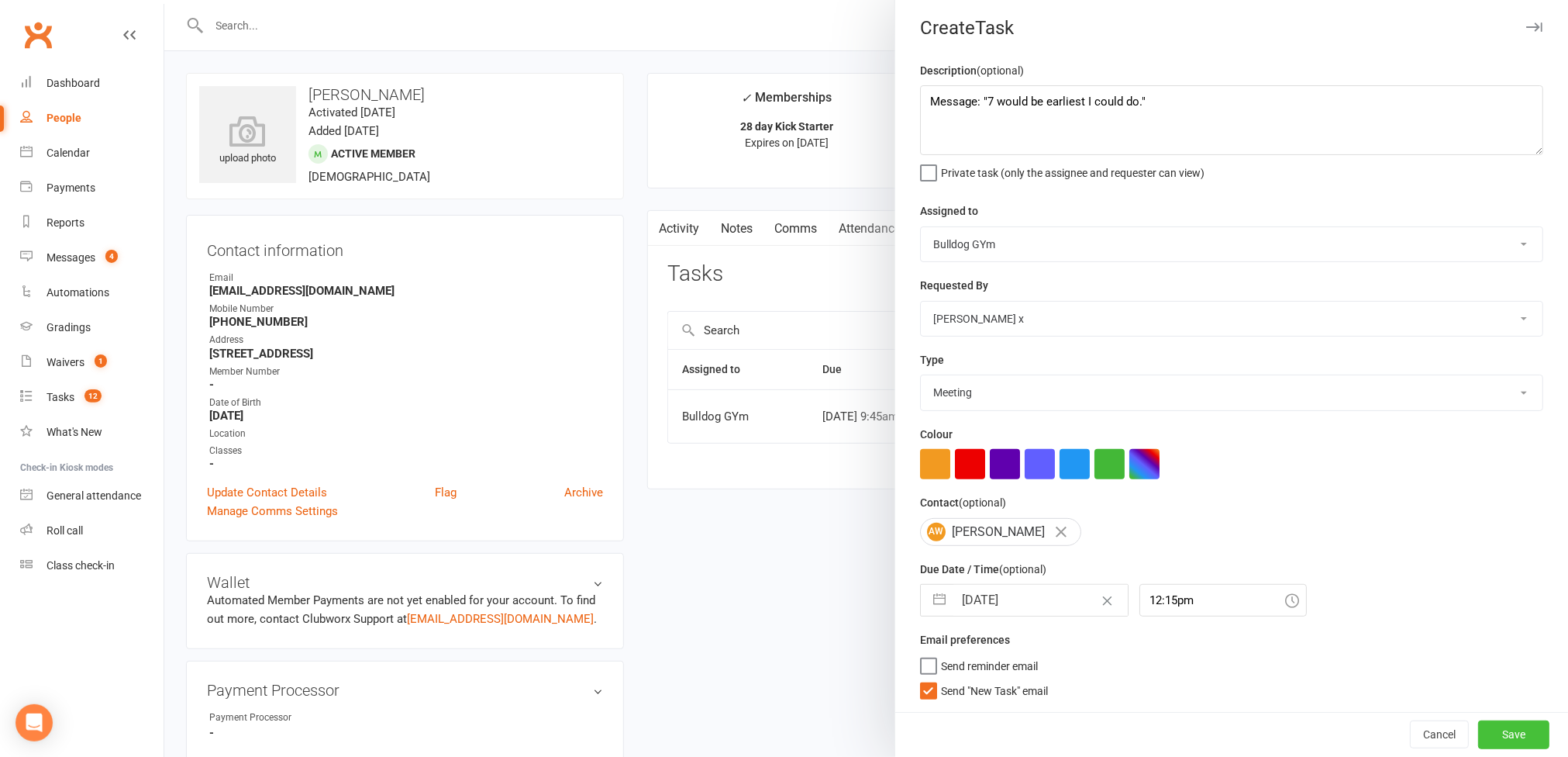
click at [805, 734] on button "Save" at bounding box center [1514, 734] width 72 height 28
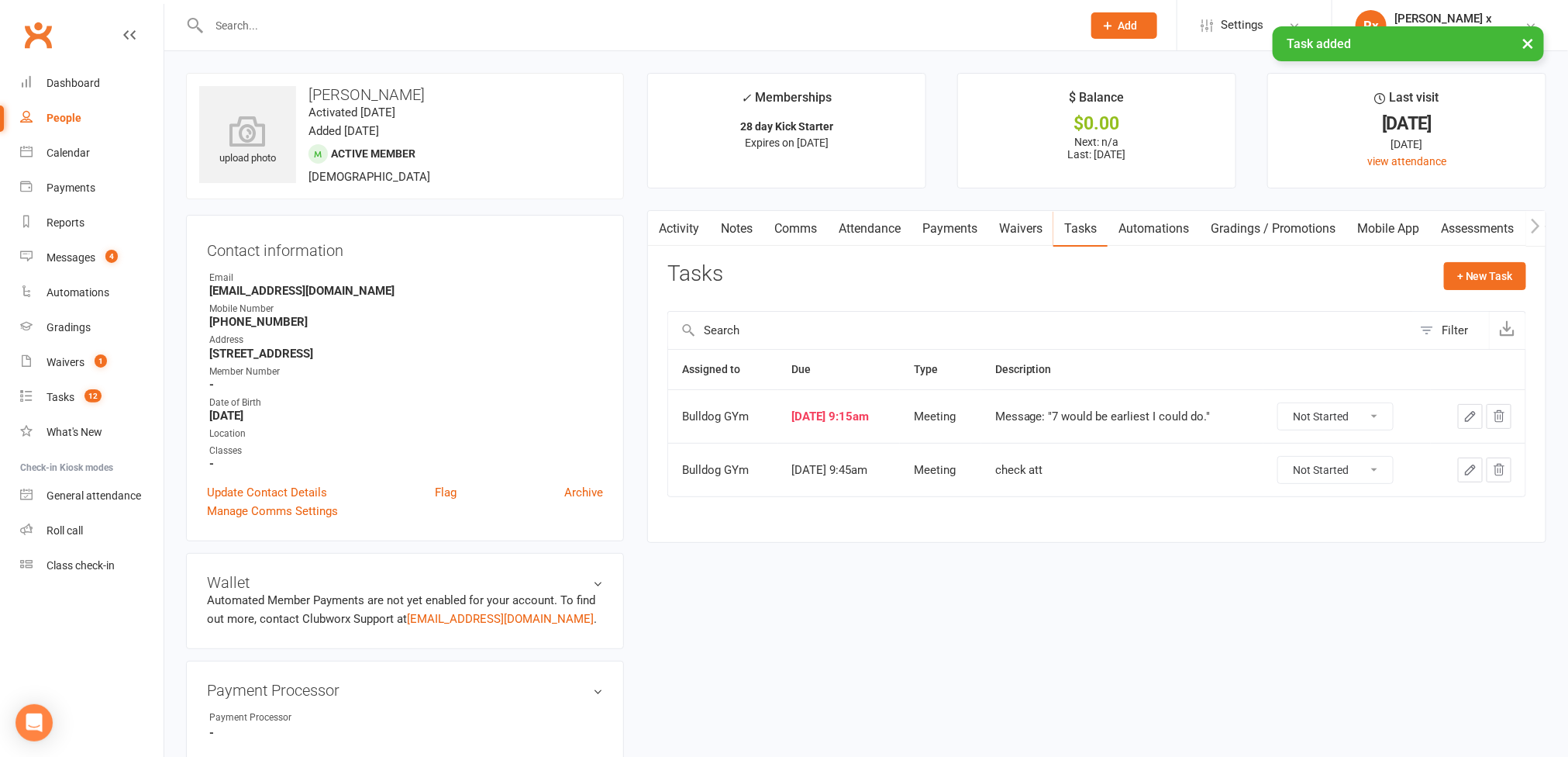
click at [57, 119] on div "People" at bounding box center [64, 118] width 35 height 13
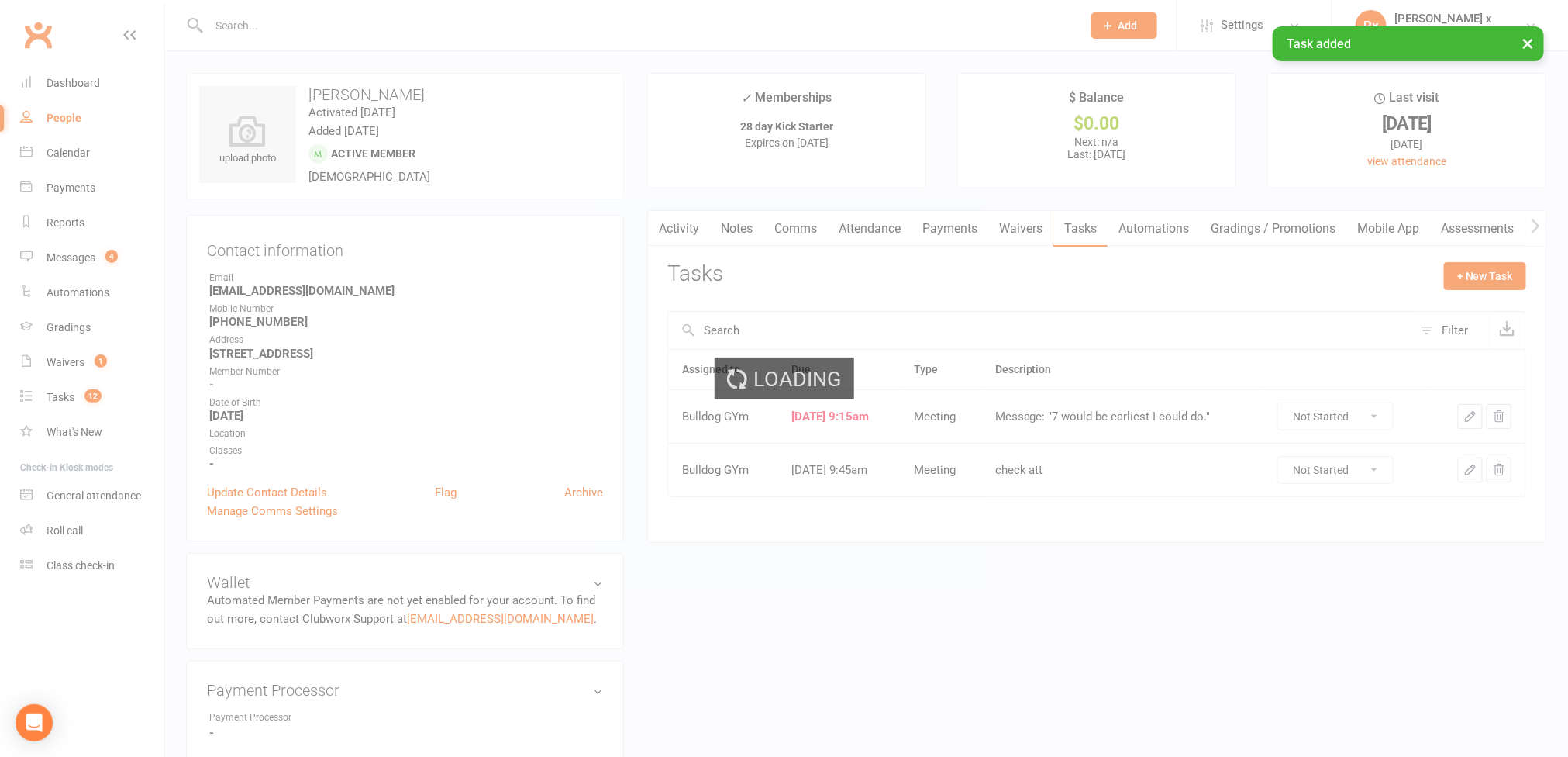
select select "100"
